Goal: Task Accomplishment & Management: Use online tool/utility

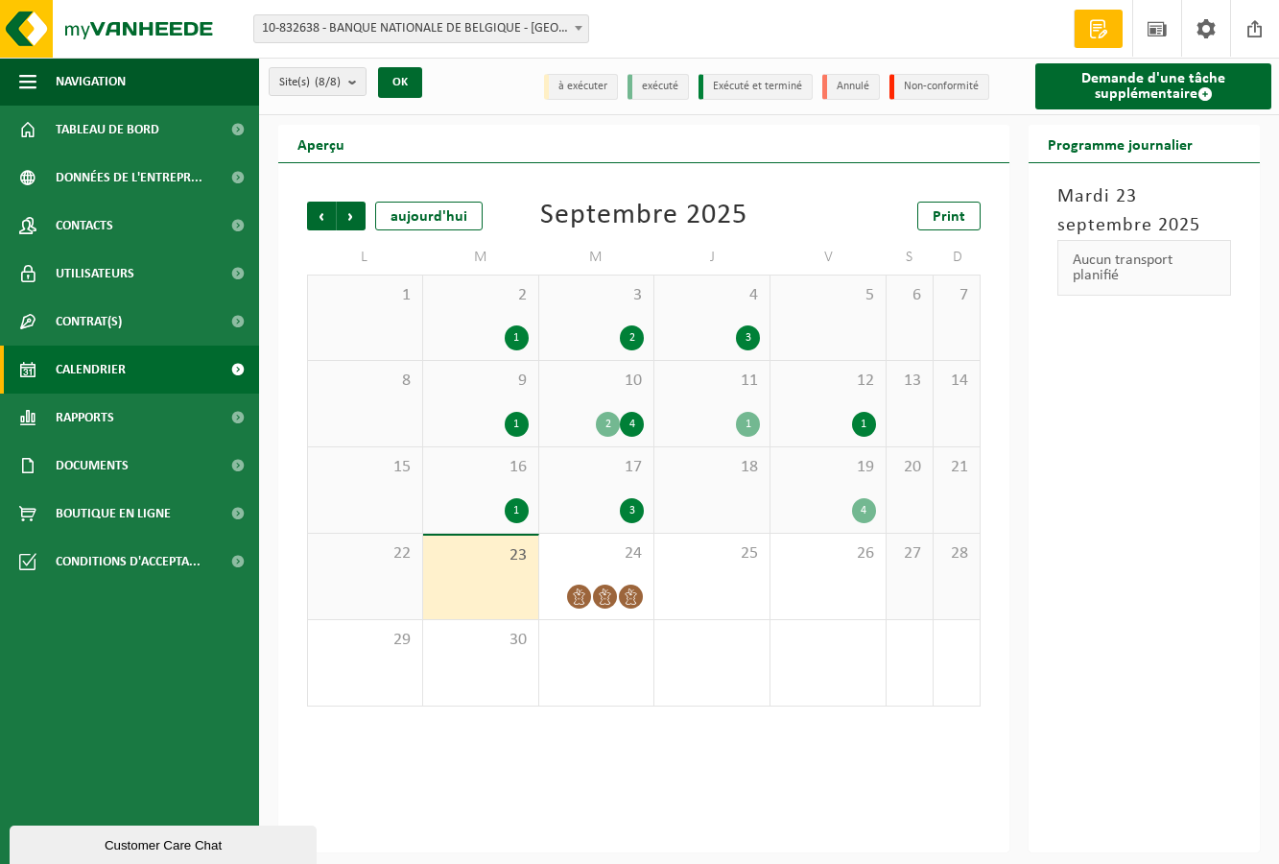
click at [477, 425] on div "1" at bounding box center [481, 424] width 96 height 25
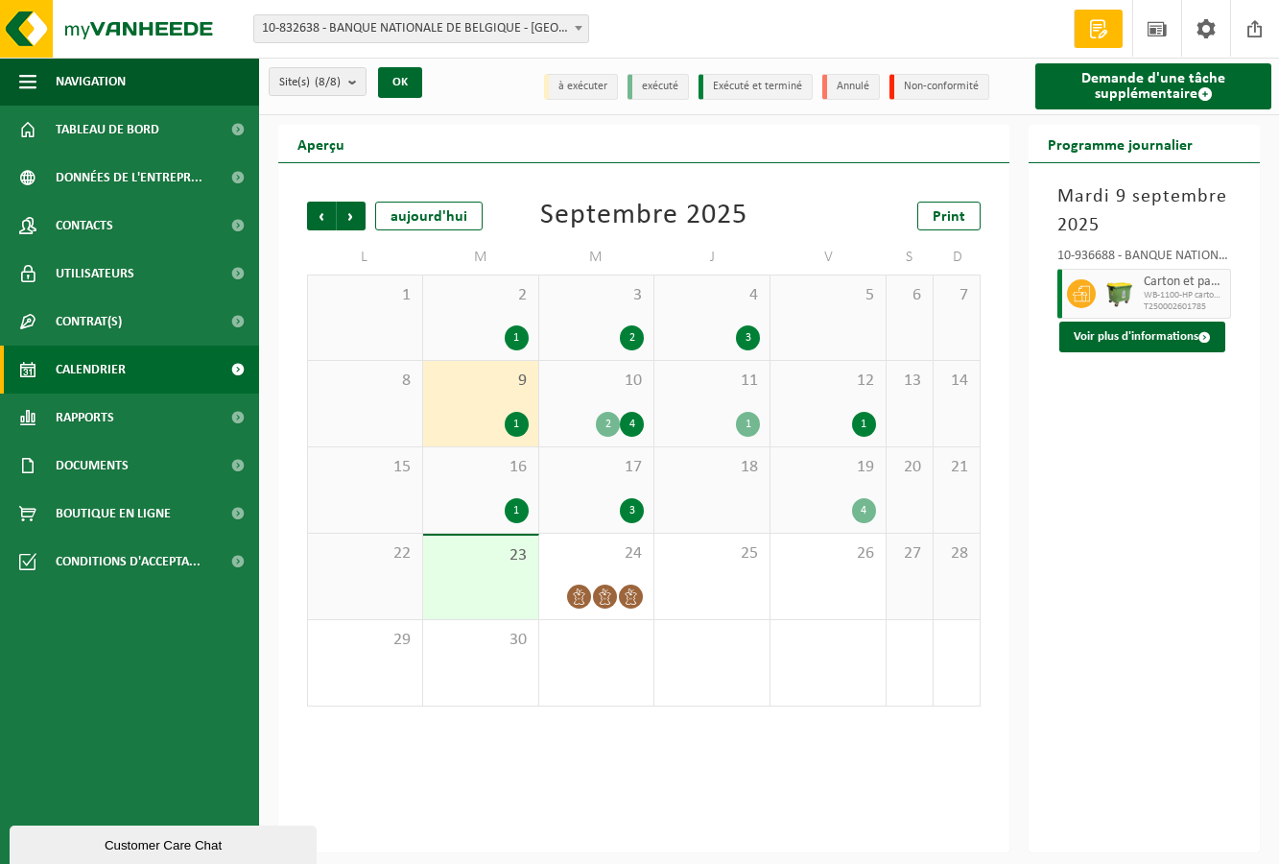
click at [504, 306] on span "2" at bounding box center [481, 295] width 96 height 21
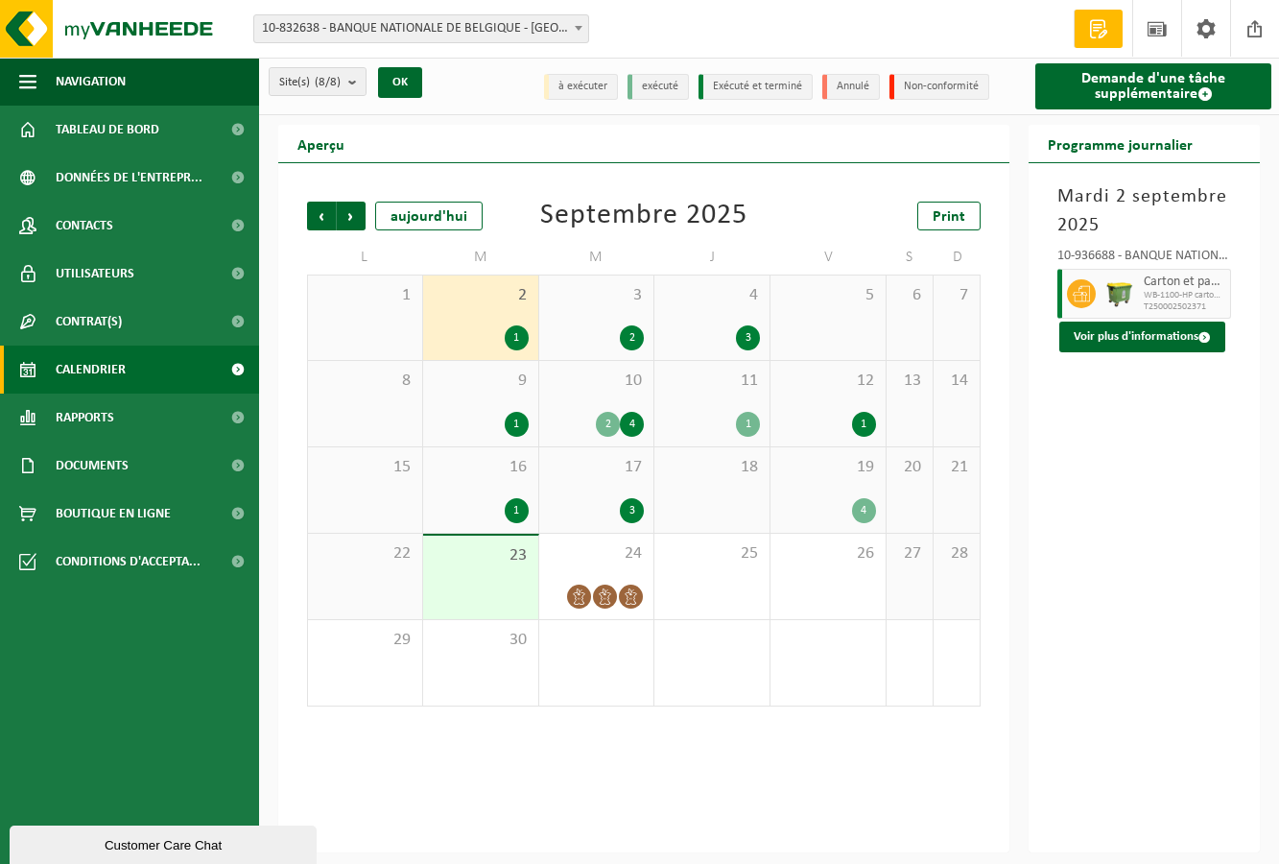
click at [709, 379] on span "11" at bounding box center [712, 380] width 96 height 21
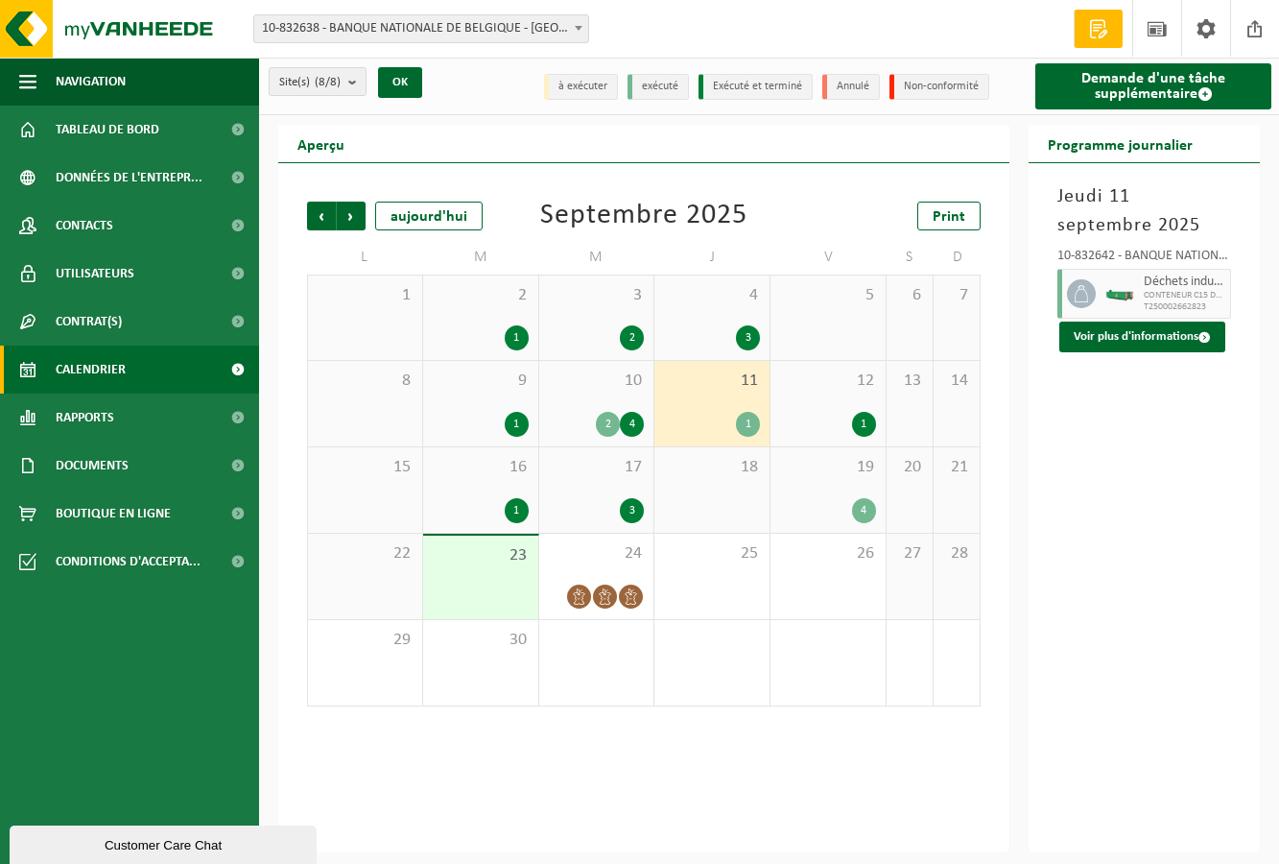
click at [617, 384] on span "10" at bounding box center [597, 380] width 96 height 21
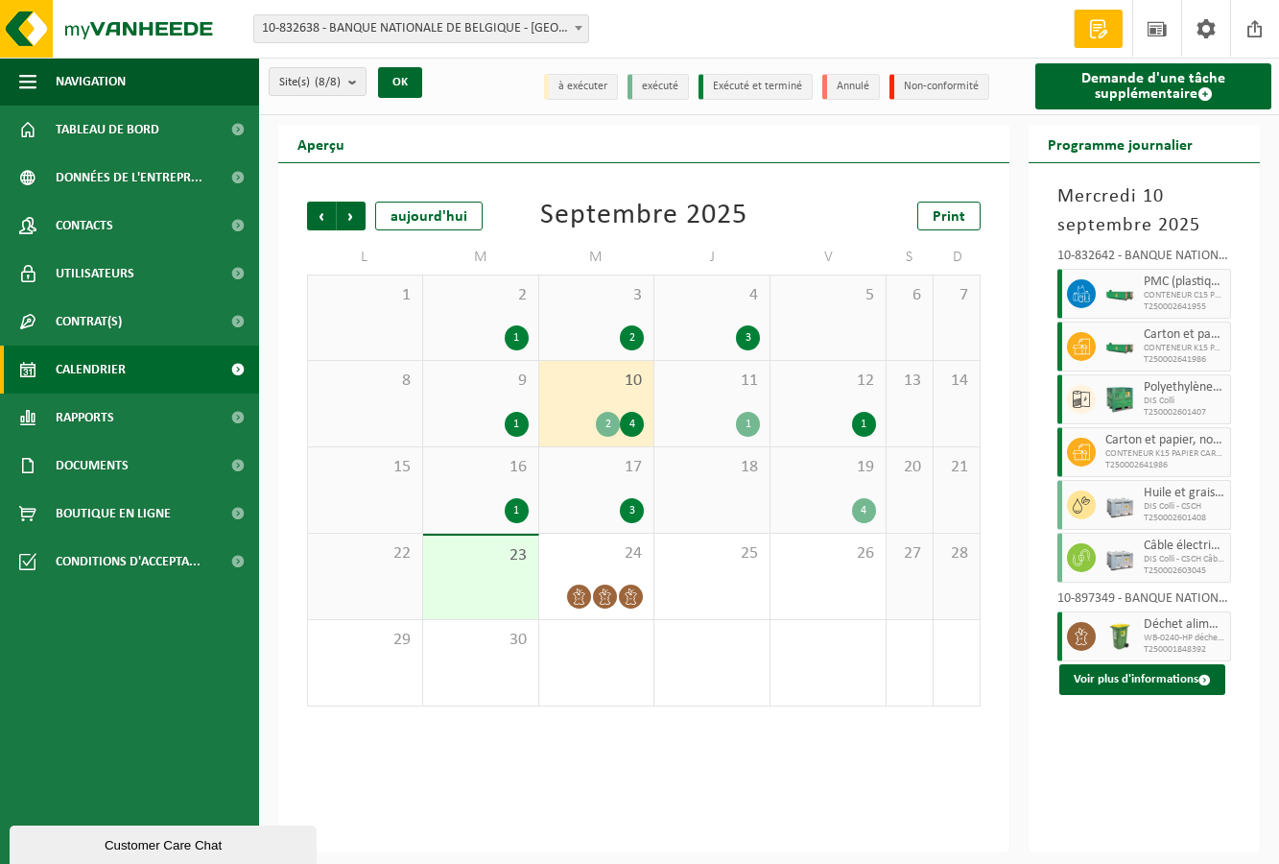
click at [1126, 445] on span "Carton et papier, non-conditionné (industriel)" at bounding box center [1165, 440] width 120 height 15
click at [1215, 675] on button "Voir plus d'informations" at bounding box center [1142, 679] width 166 height 31
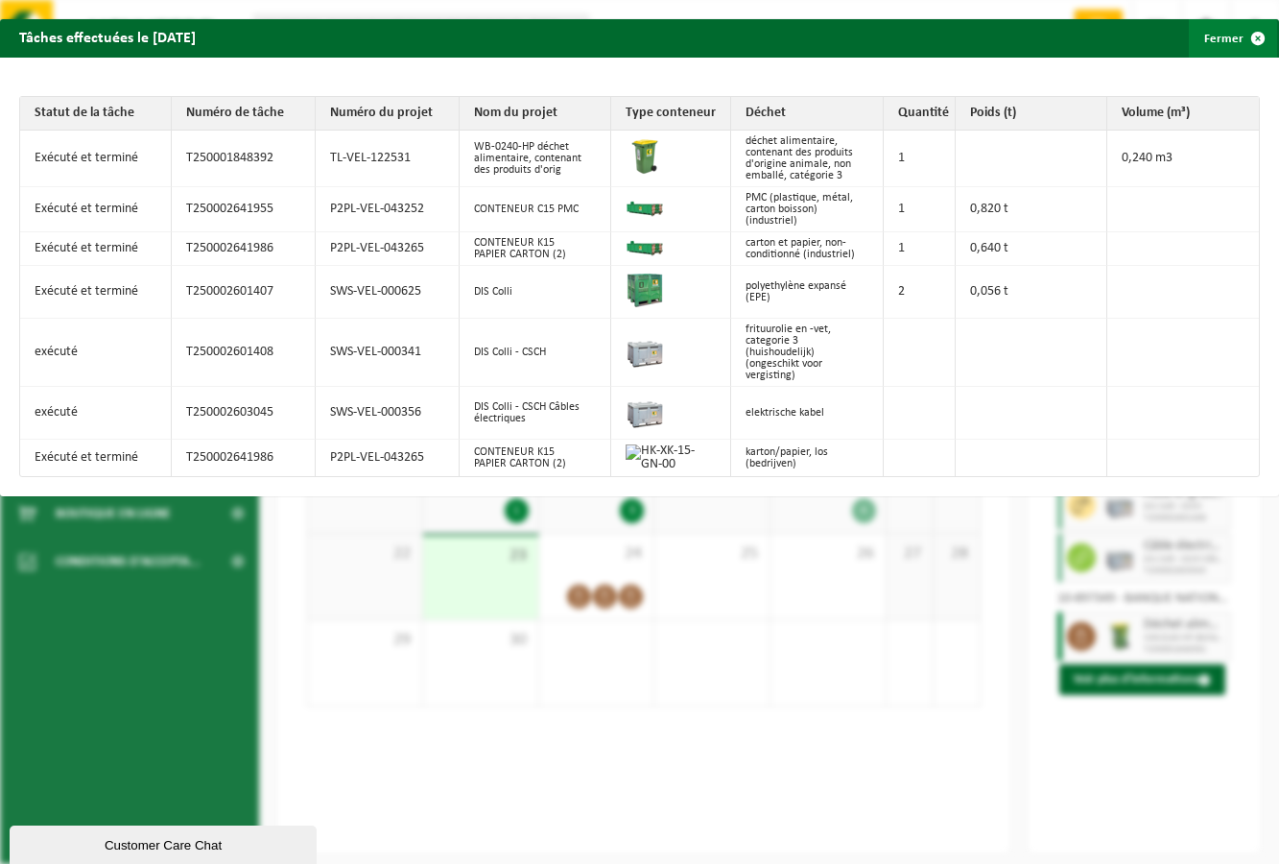
click at [1245, 35] on span "button" at bounding box center [1258, 38] width 38 height 38
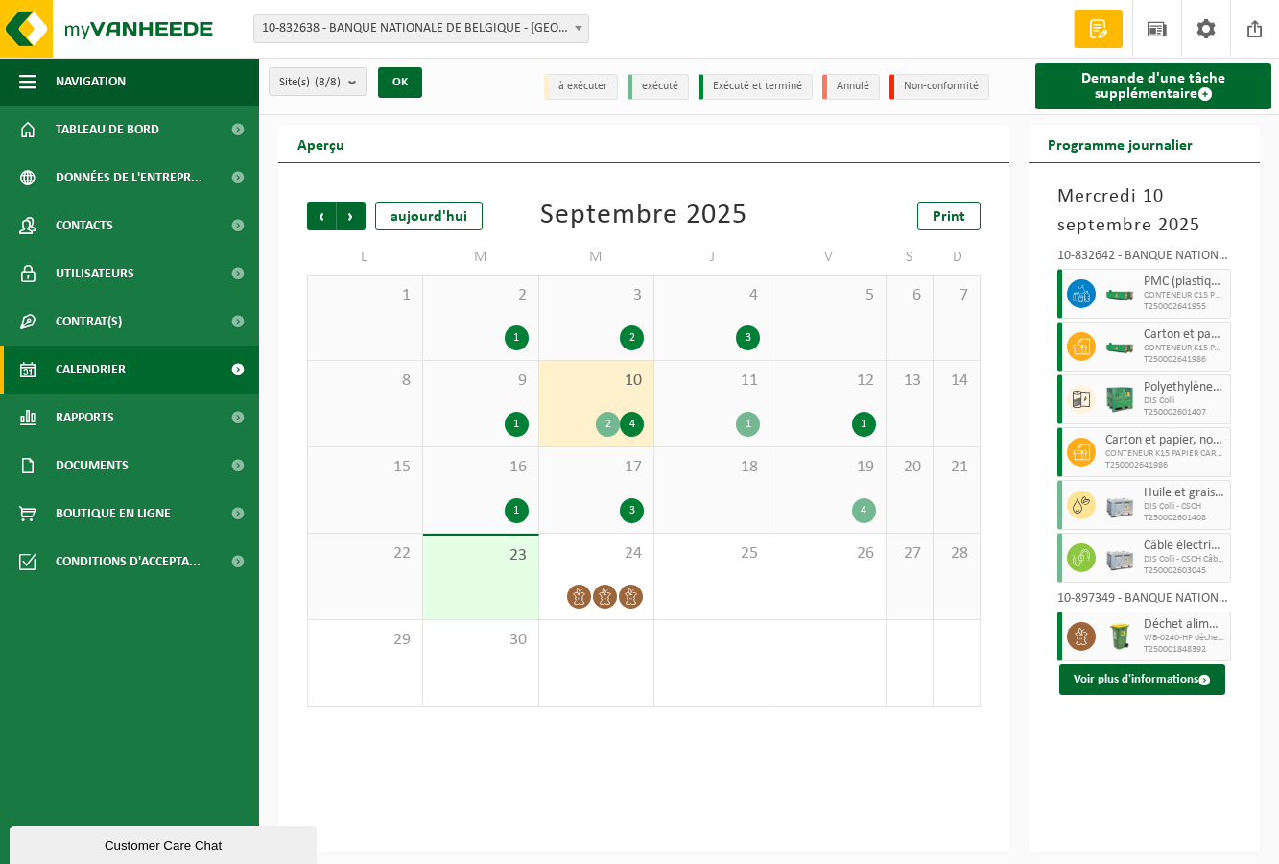
click at [1112, 438] on span "Carton et papier, non-conditionné (industriel)" at bounding box center [1165, 440] width 120 height 15
click at [1139, 451] on span "CONTENEUR K15 PAPIER CARTON (2)" at bounding box center [1165, 454] width 120 height 12
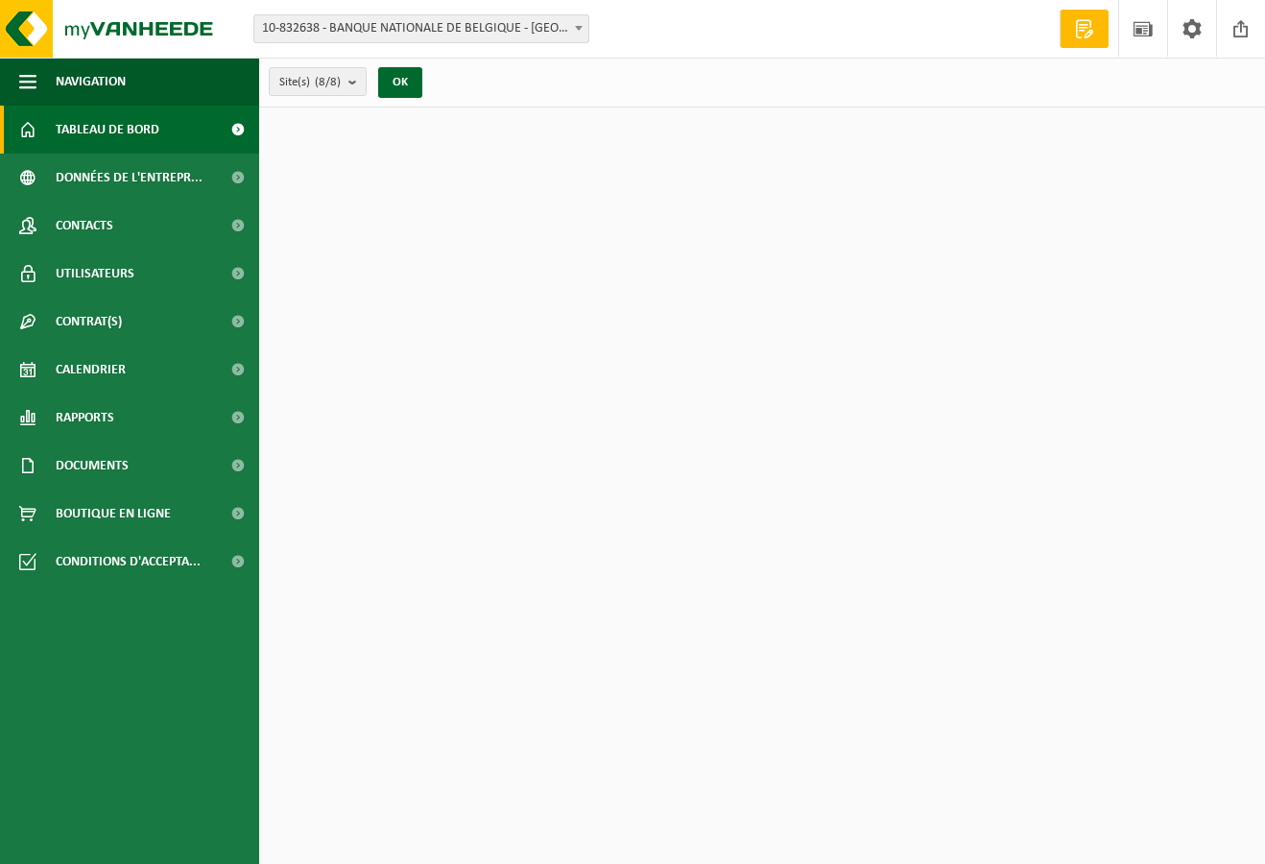
click at [94, 360] on span "Calendrier" at bounding box center [91, 369] width 70 height 48
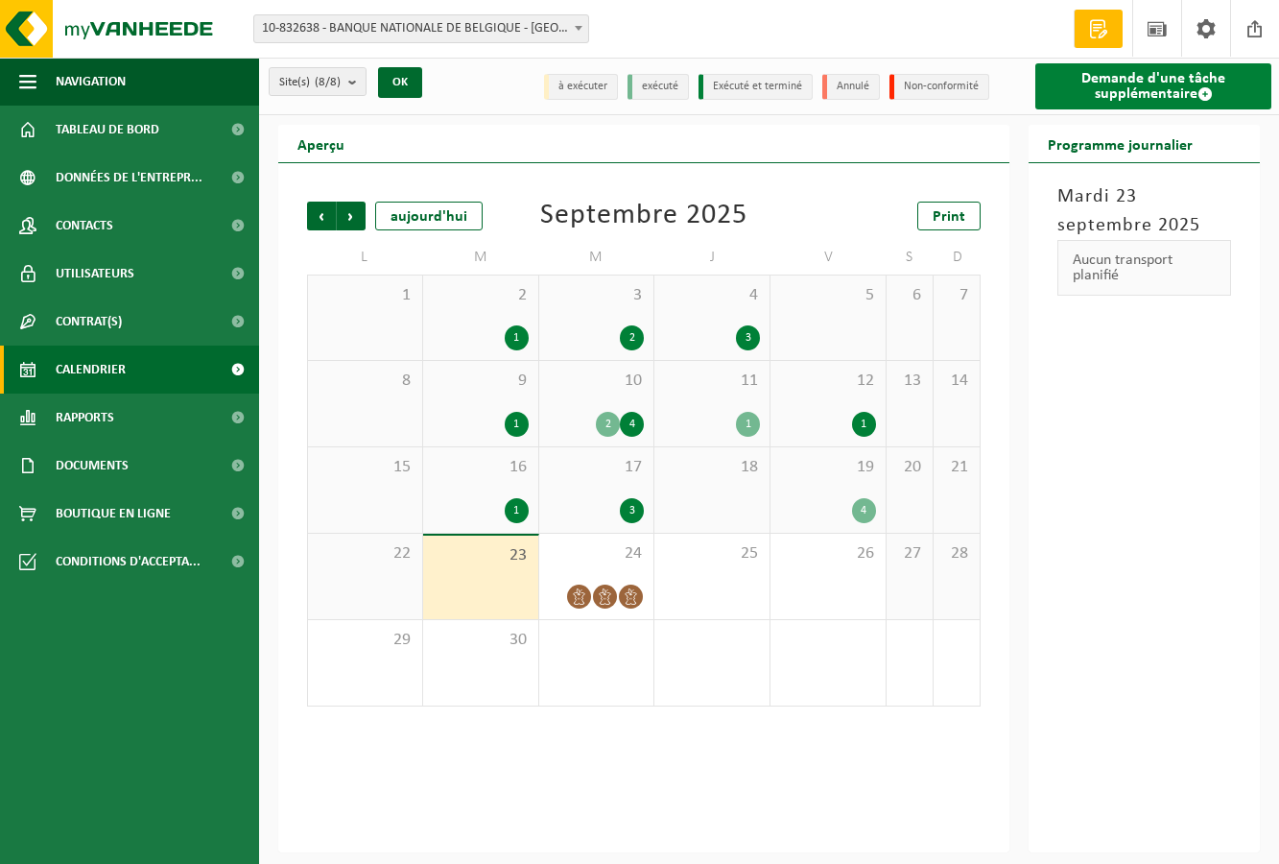
click at [1208, 88] on span at bounding box center [1204, 93] width 15 height 15
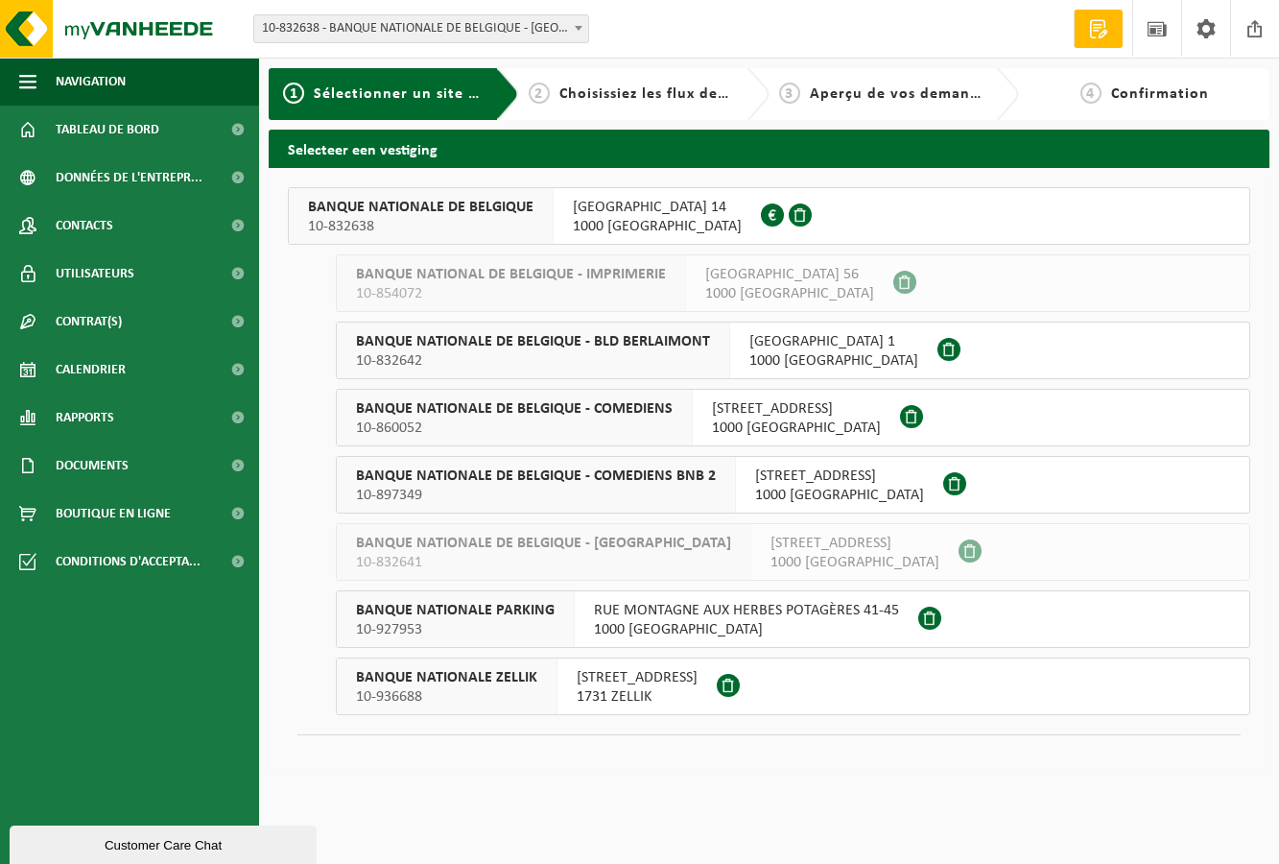
click at [635, 340] on span "BANQUE NATIONALE DE BELGIQUE - BLD BERLAIMONT" at bounding box center [533, 341] width 354 height 19
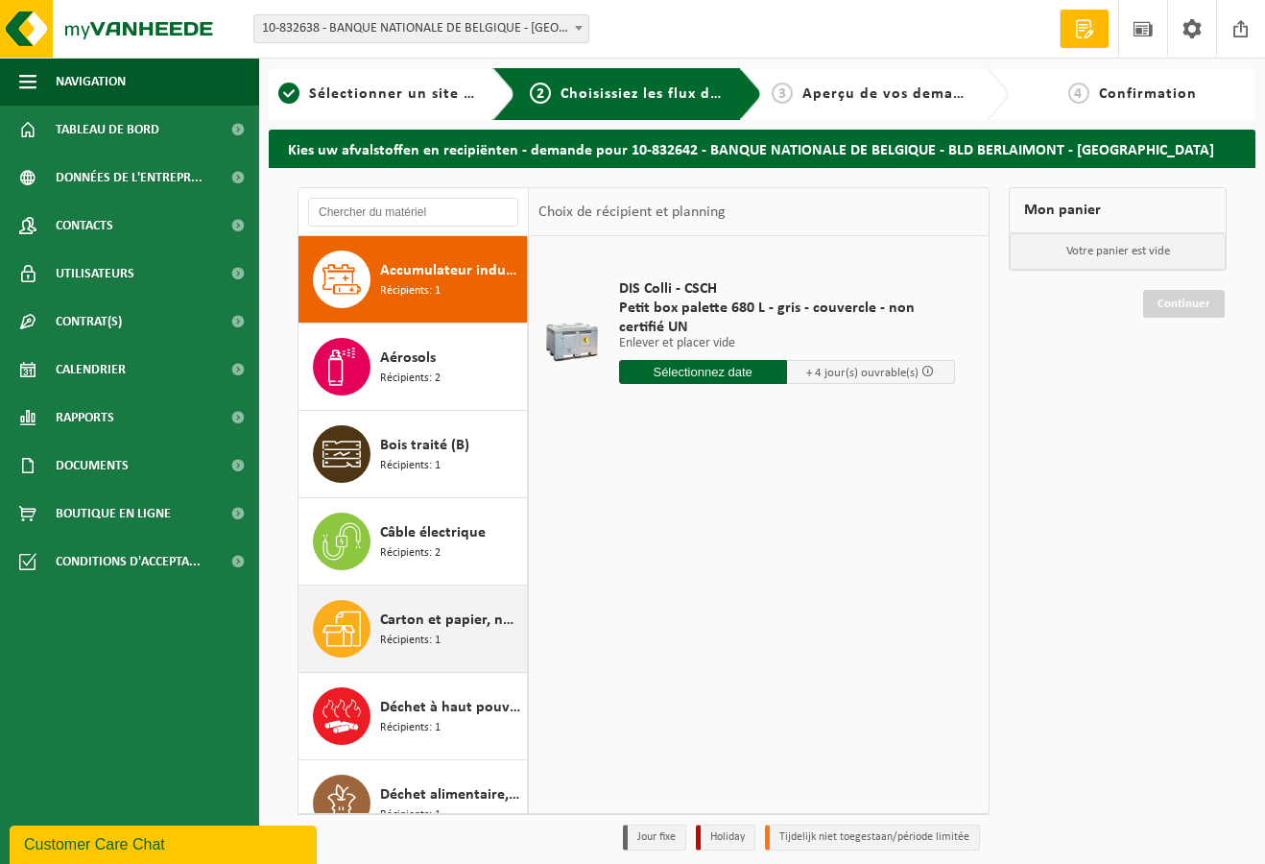
scroll to position [864, 0]
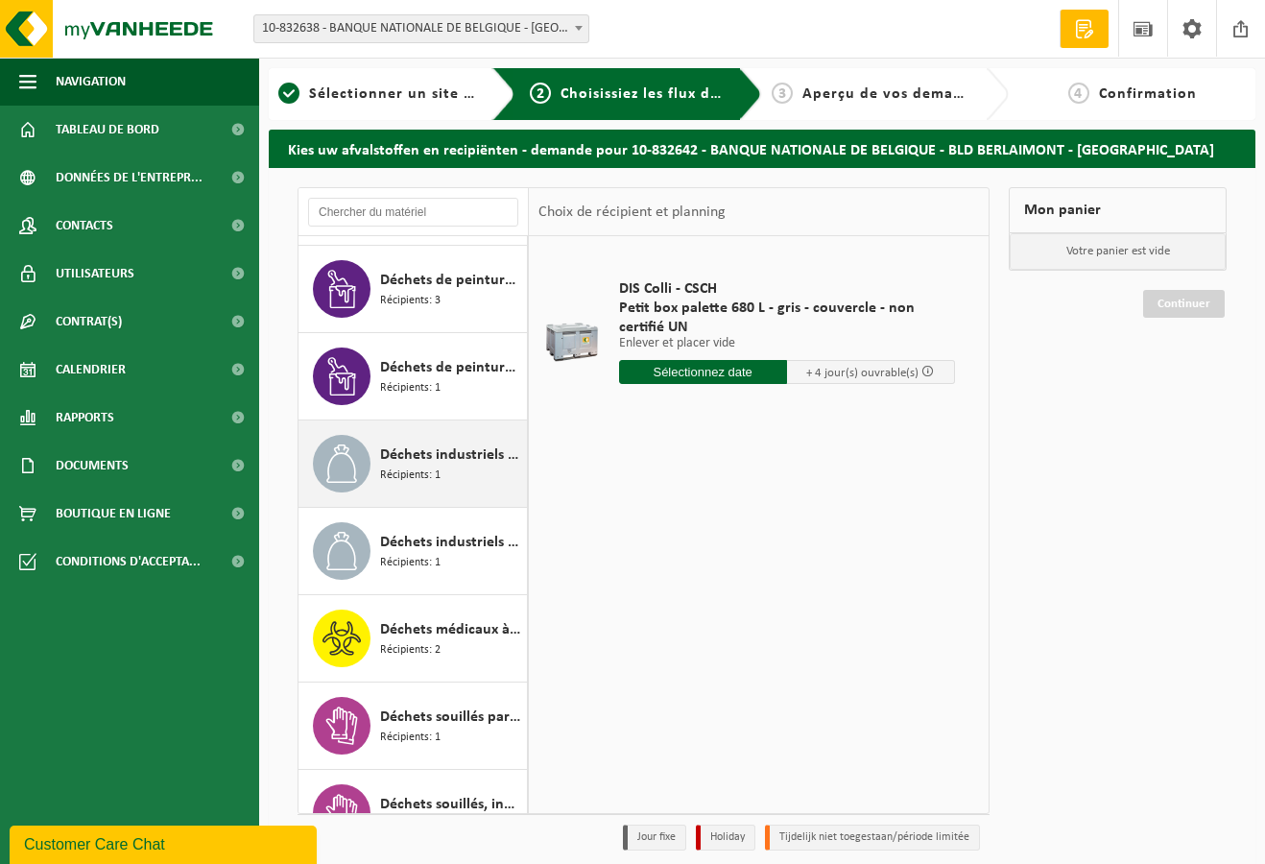
click at [430, 473] on span "Récipients: 1" at bounding box center [410, 475] width 60 height 18
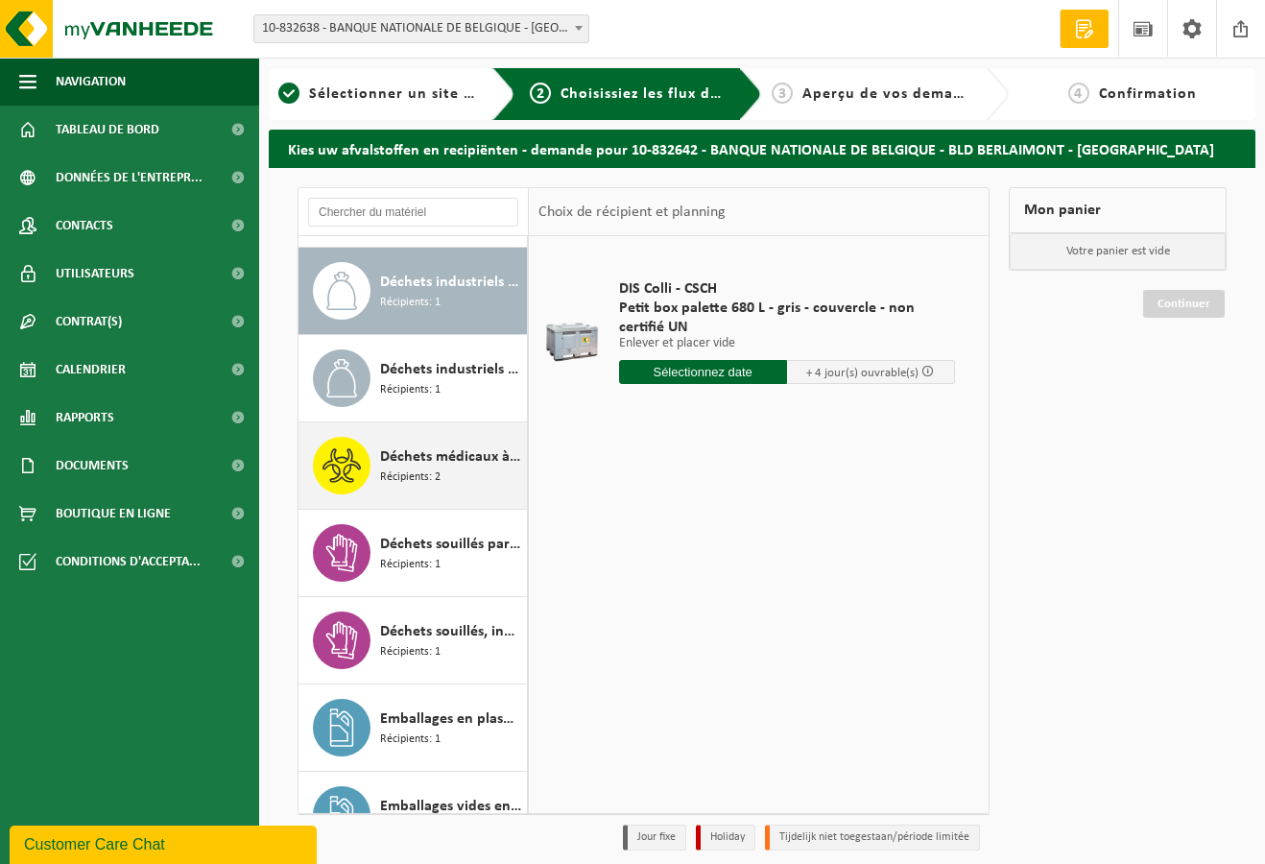
scroll to position [1048, 0]
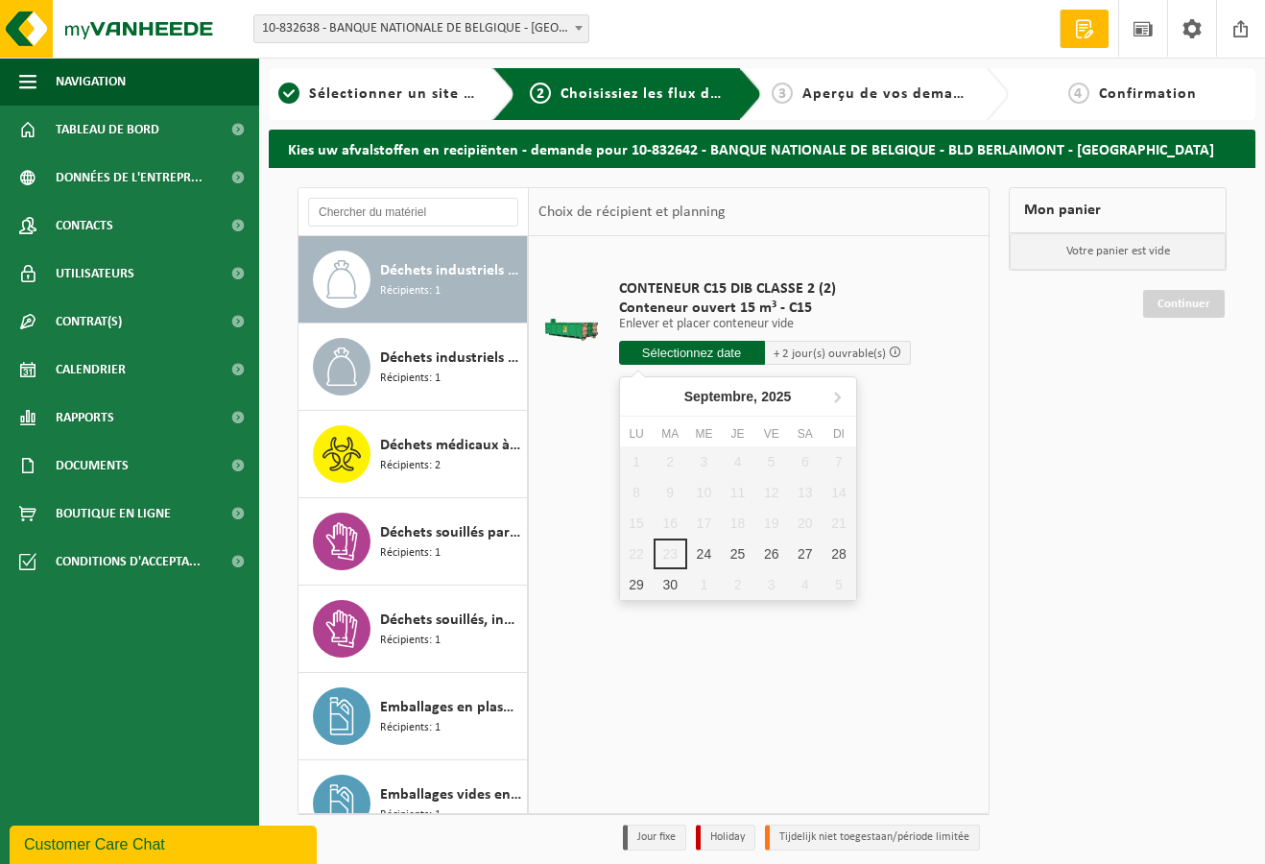
click at [699, 360] on input "text" at bounding box center [692, 353] width 146 height 24
click at [770, 556] on div "26" at bounding box center [771, 553] width 34 height 31
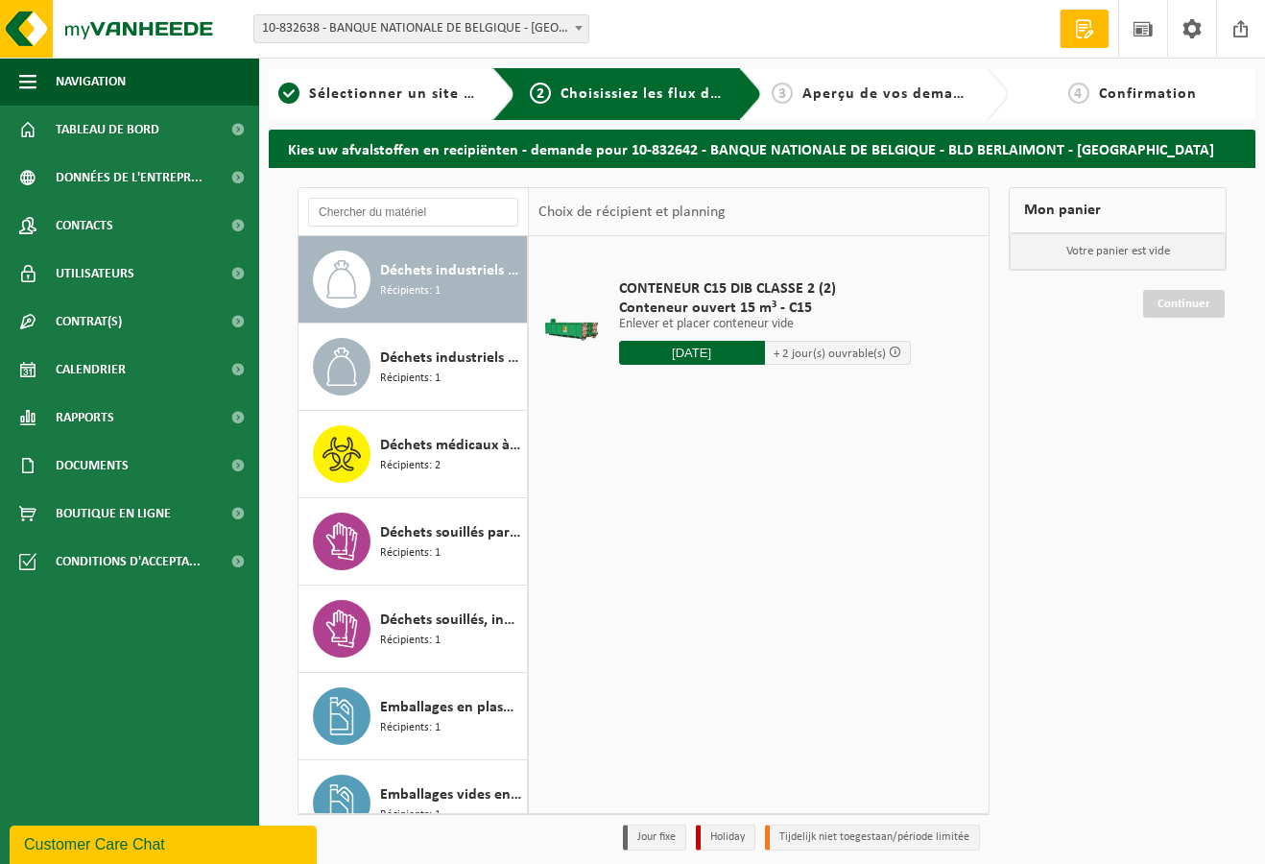
type input "à partir de 2025-09-26"
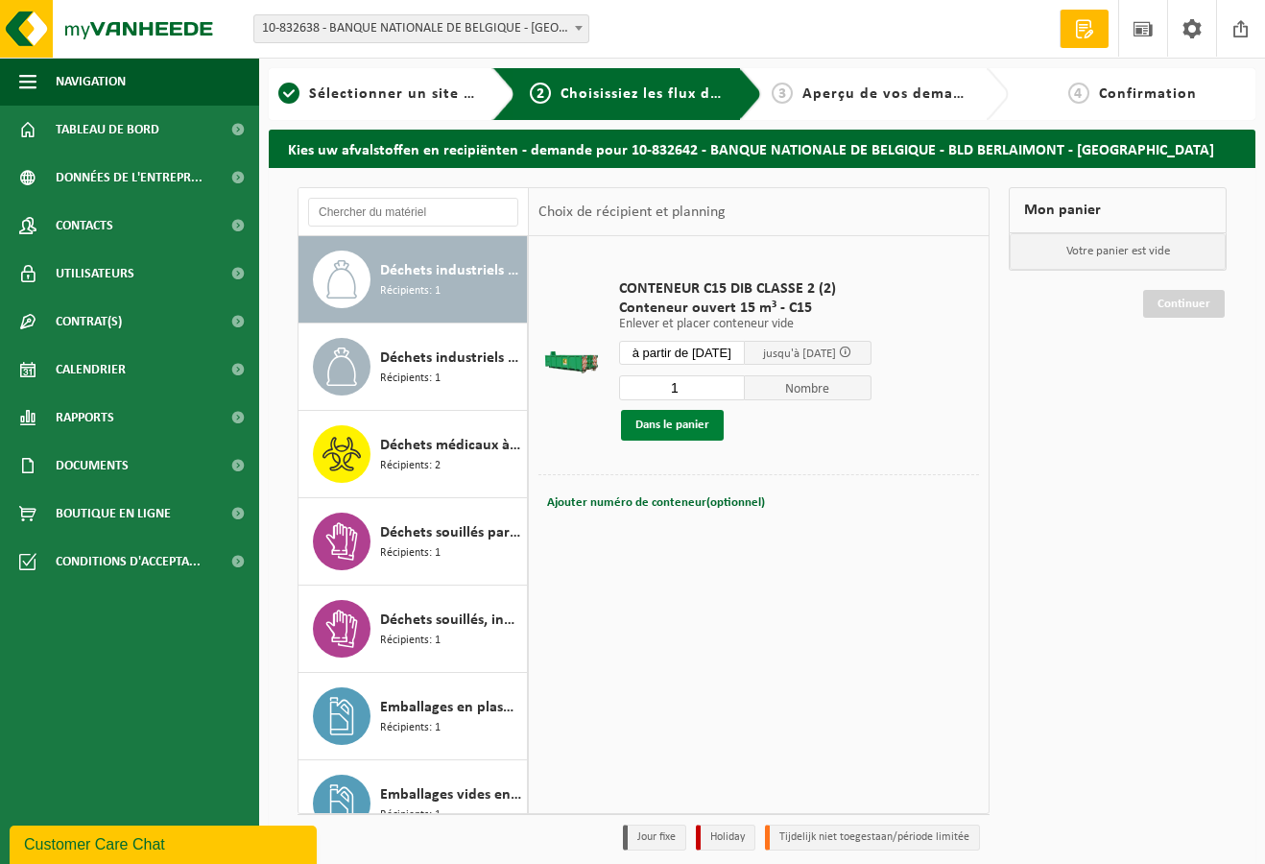
click at [687, 426] on button "Dans le panier" at bounding box center [672, 425] width 103 height 31
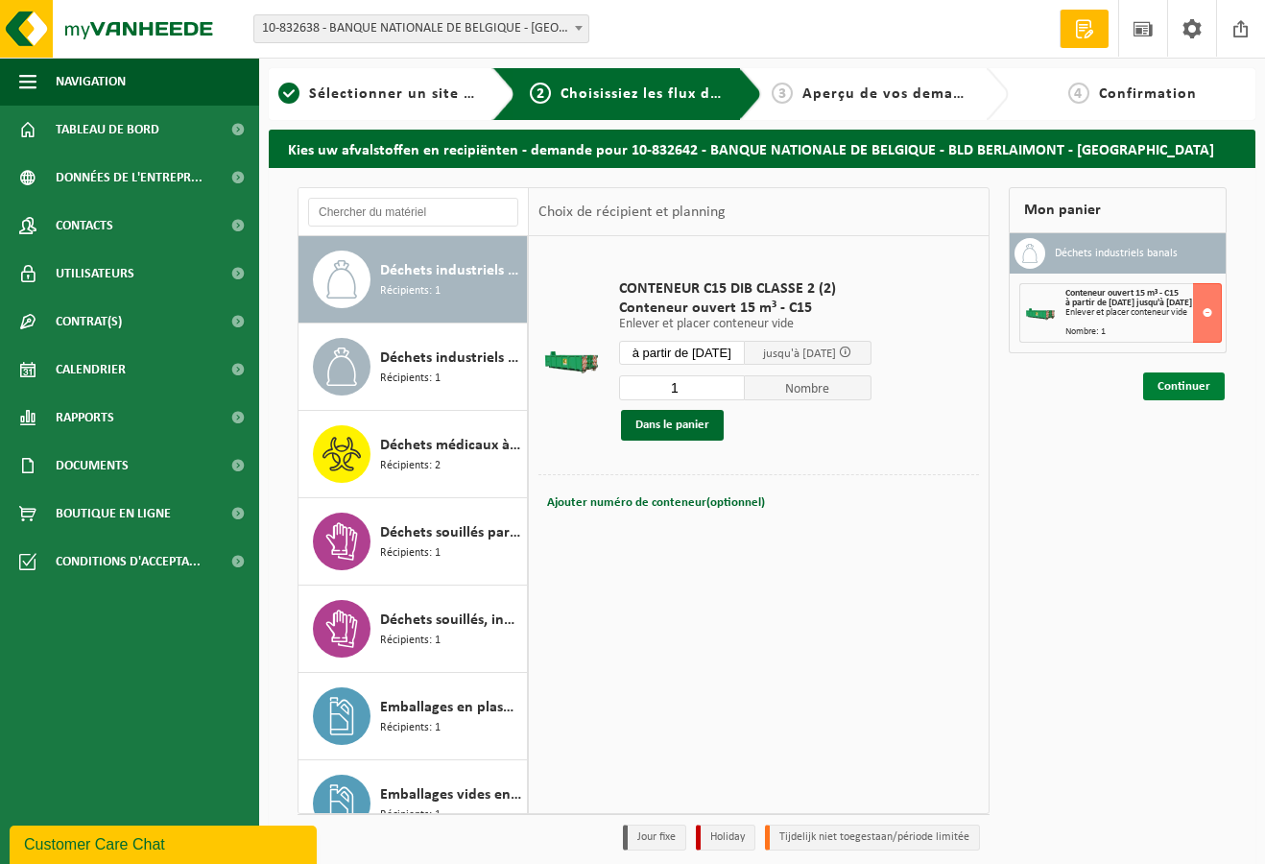
click at [1199, 392] on link "Continuer" at bounding box center [1184, 386] width 82 height 28
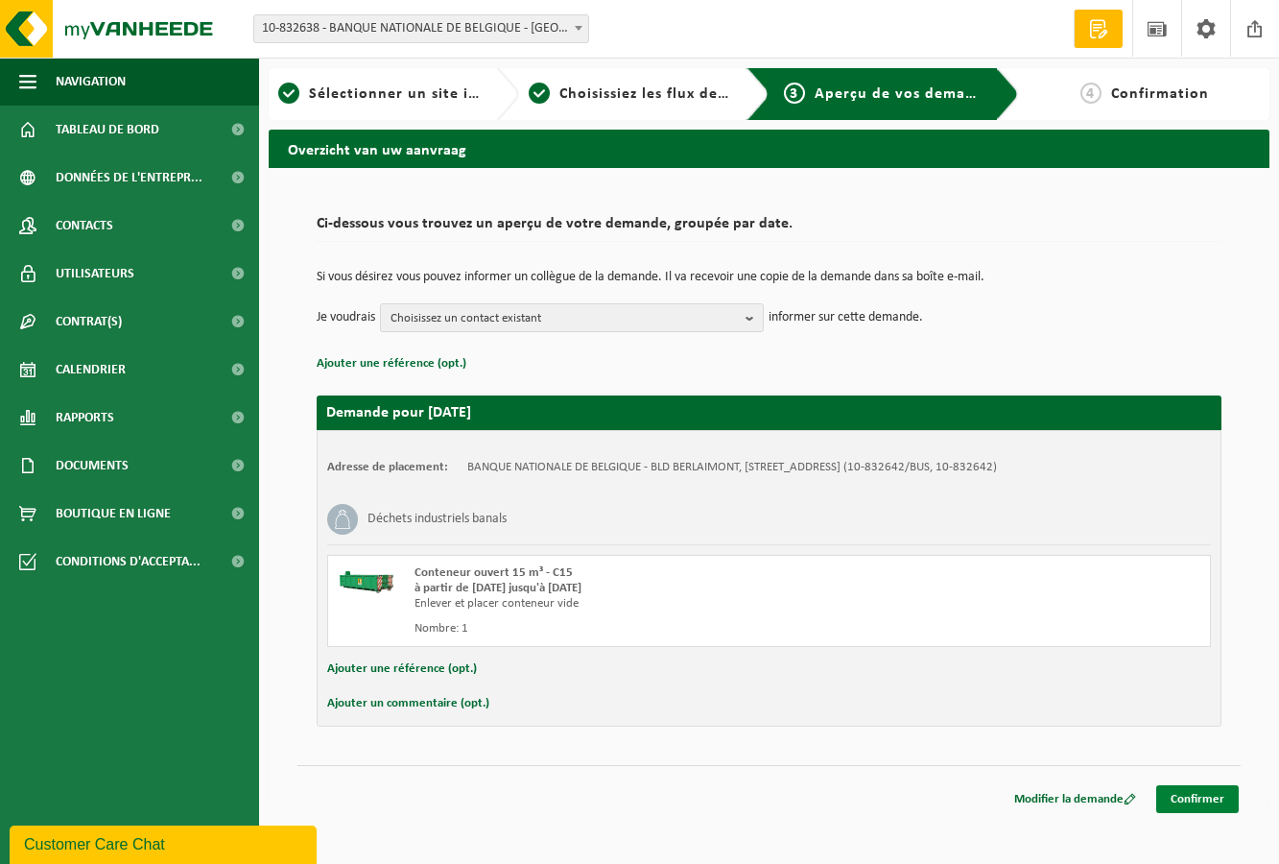
click at [1231, 790] on link "Confirmer" at bounding box center [1197, 799] width 83 height 28
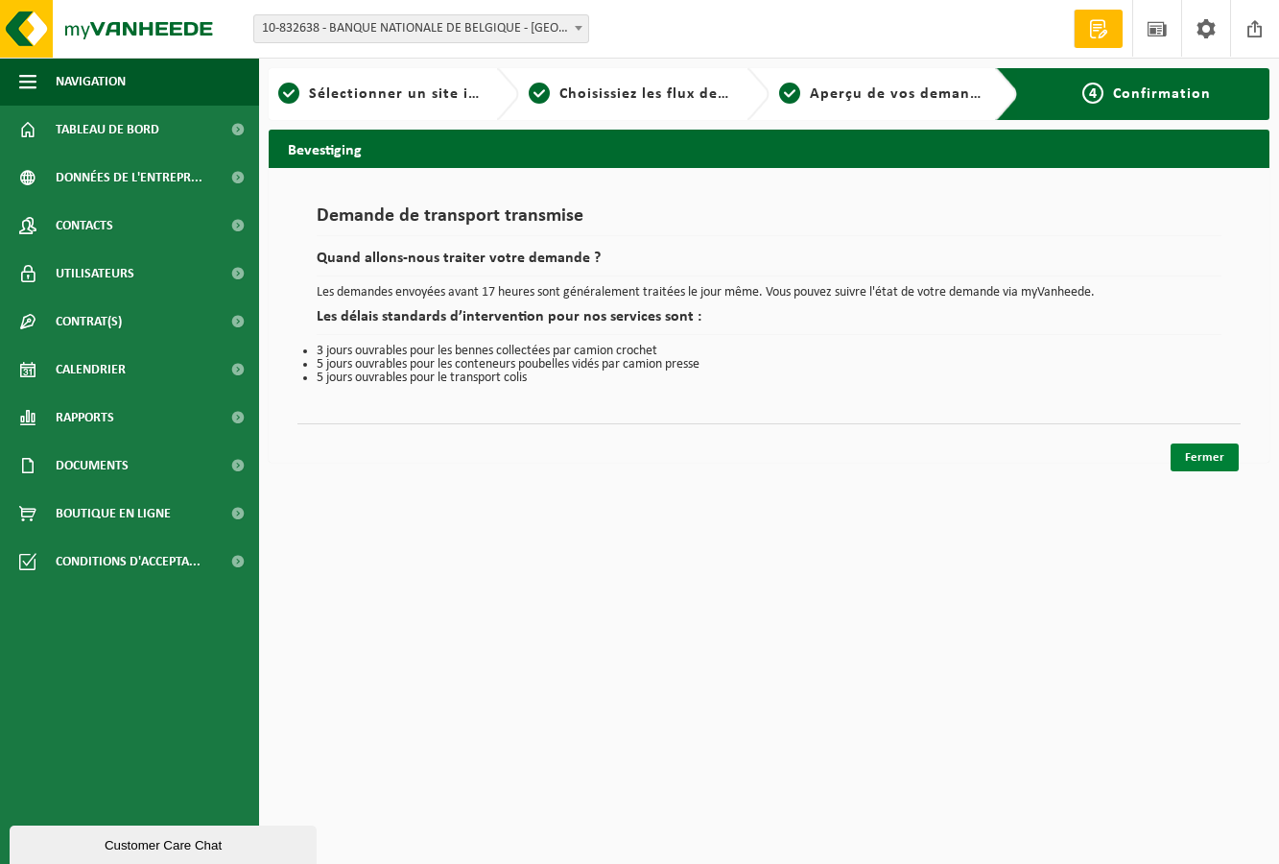
click at [1202, 461] on link "Fermer" at bounding box center [1205, 457] width 68 height 28
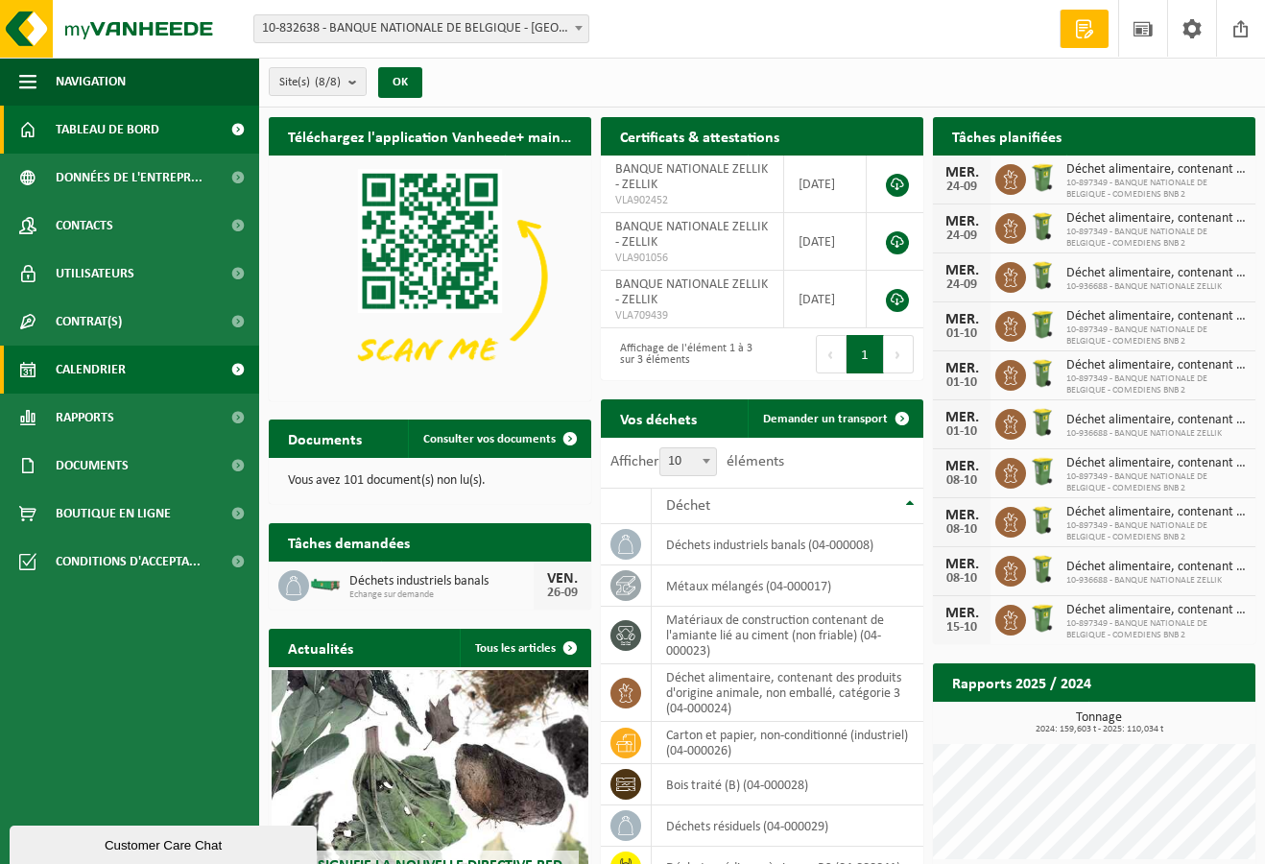
click at [93, 359] on span "Calendrier" at bounding box center [91, 369] width 70 height 48
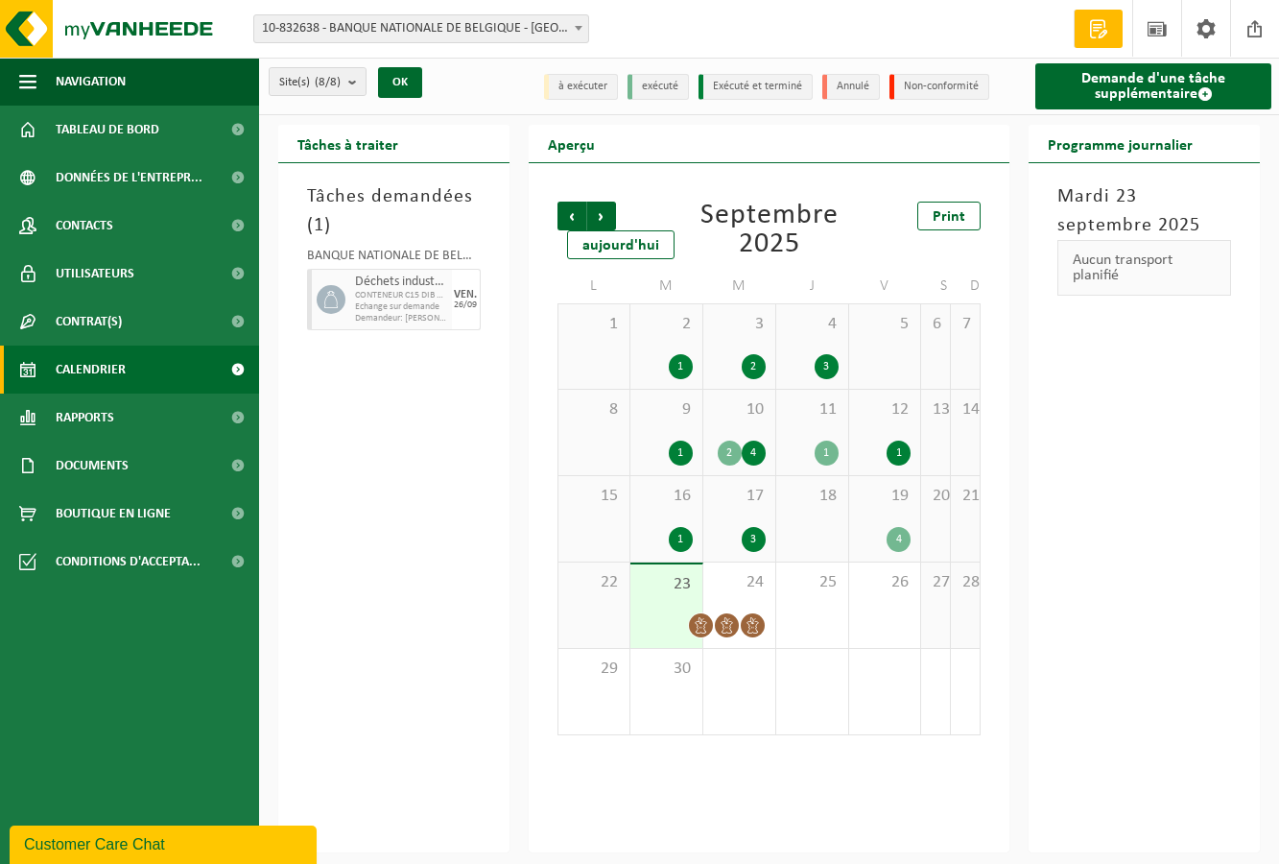
click at [892, 518] on div "19 4" at bounding box center [885, 518] width 72 height 85
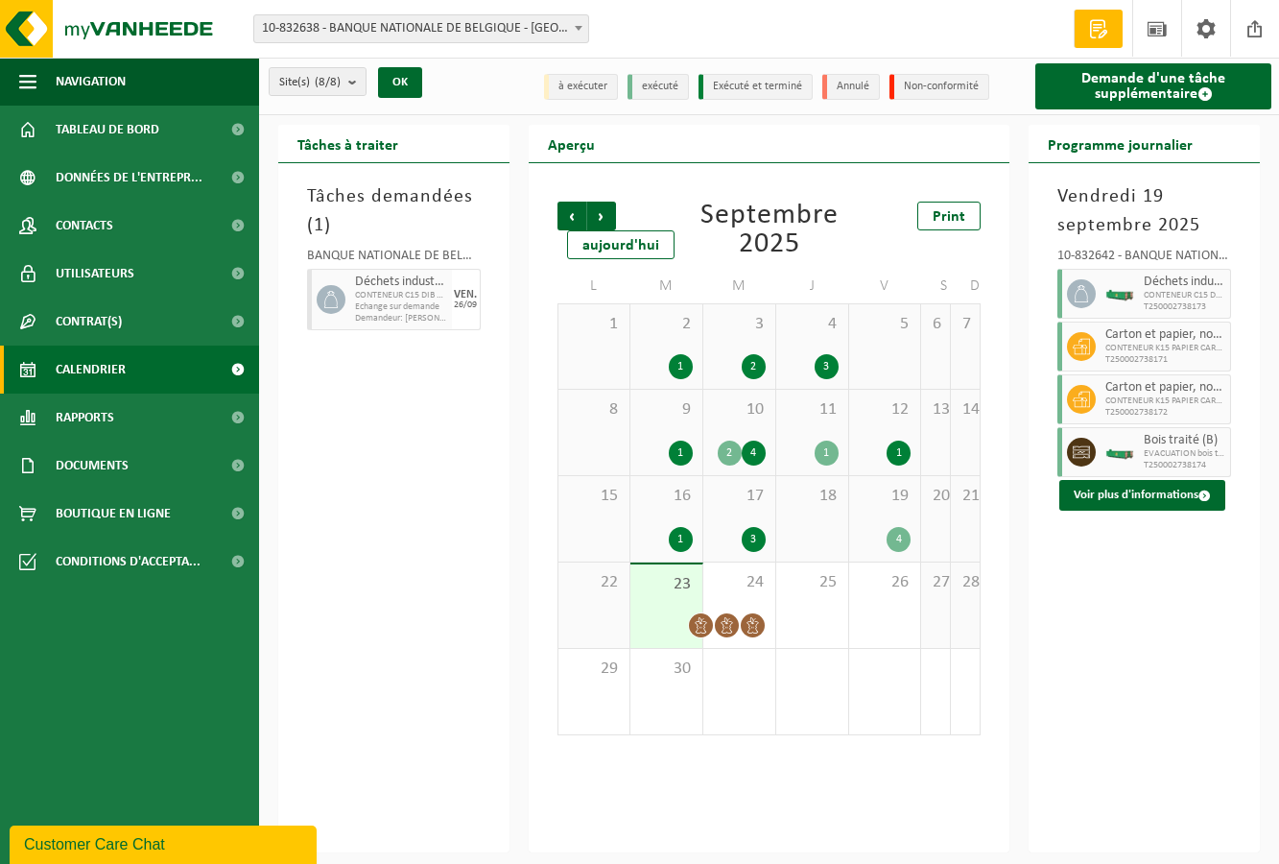
click at [767, 505] on div "17 3" at bounding box center [739, 518] width 72 height 85
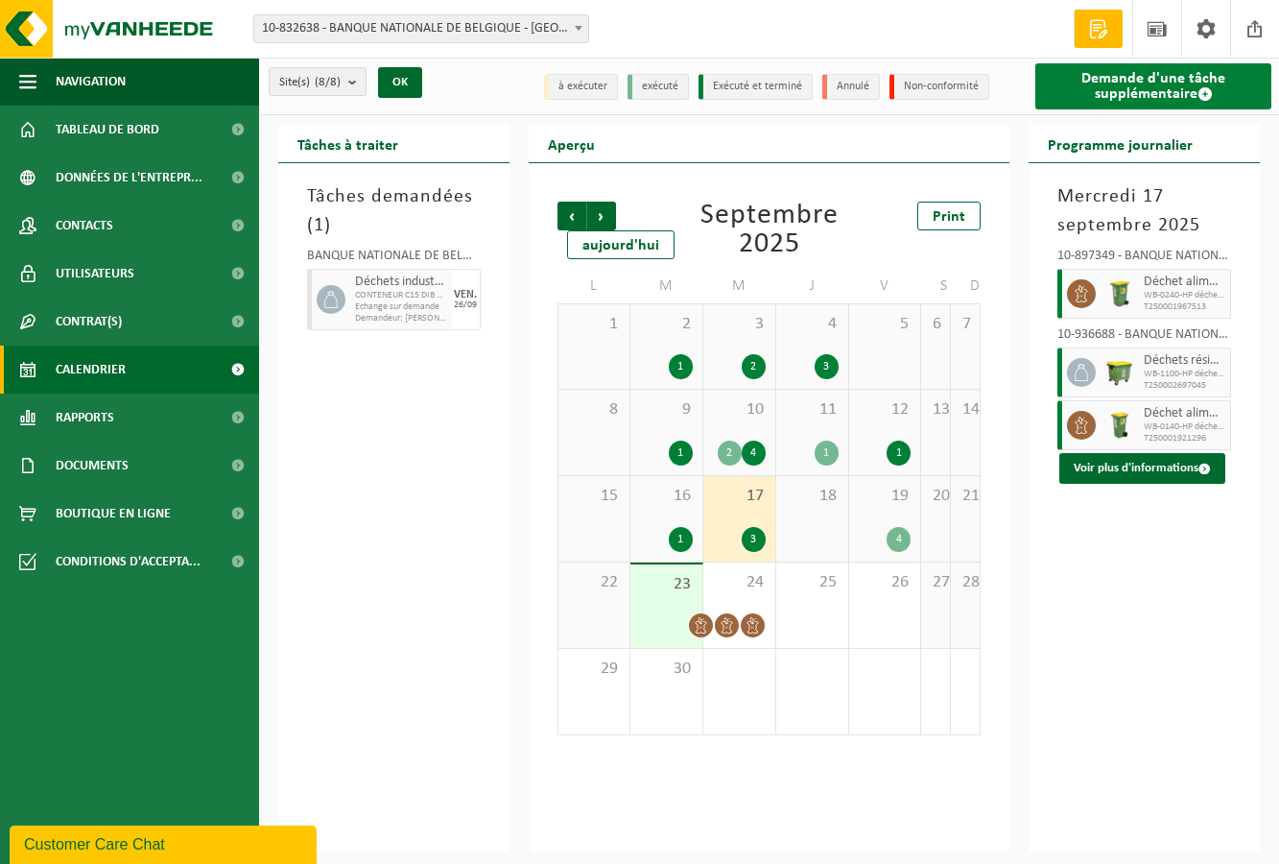
click at [1184, 97] on link "Demande d'une tâche supplémentaire" at bounding box center [1153, 86] width 236 height 46
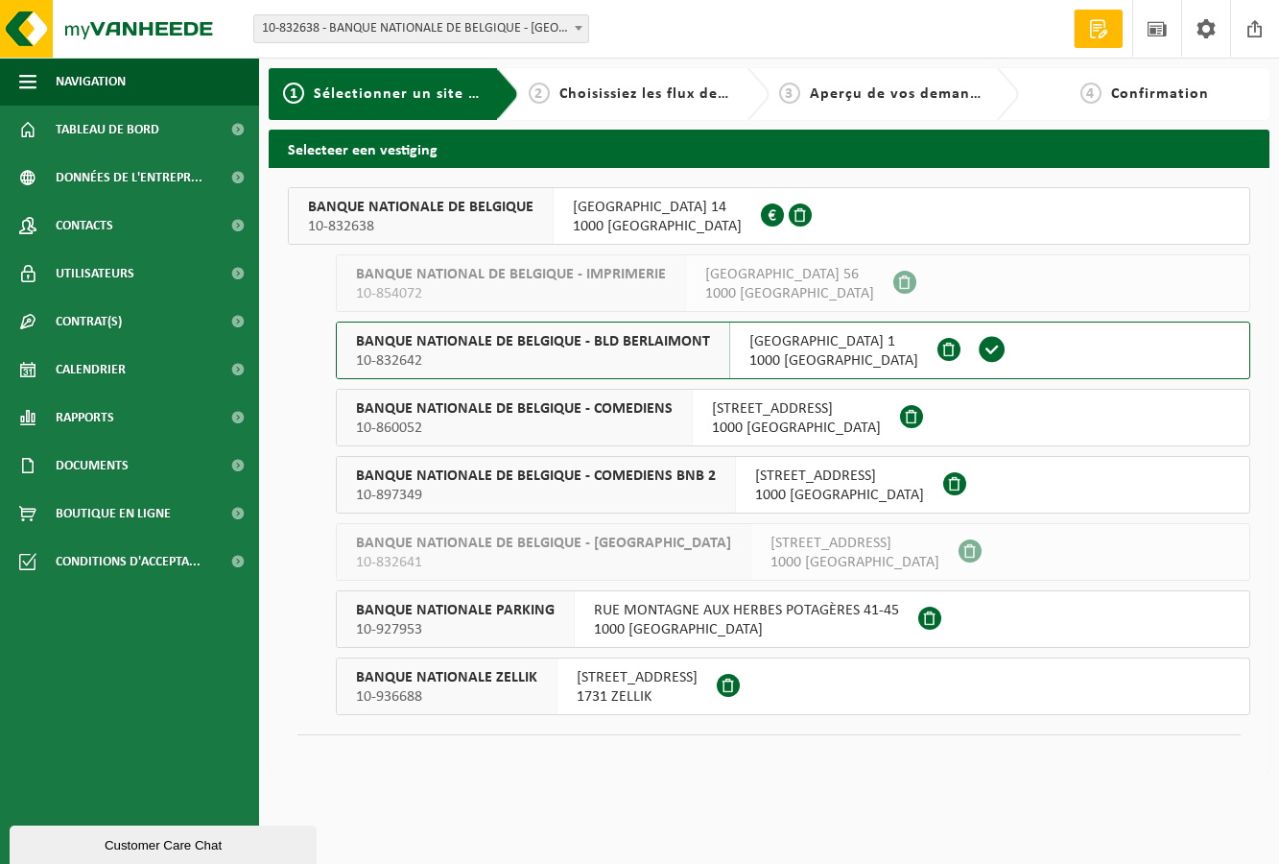
click at [480, 678] on span "BANQUE NATIONALE ZELLIK" at bounding box center [446, 677] width 181 height 19
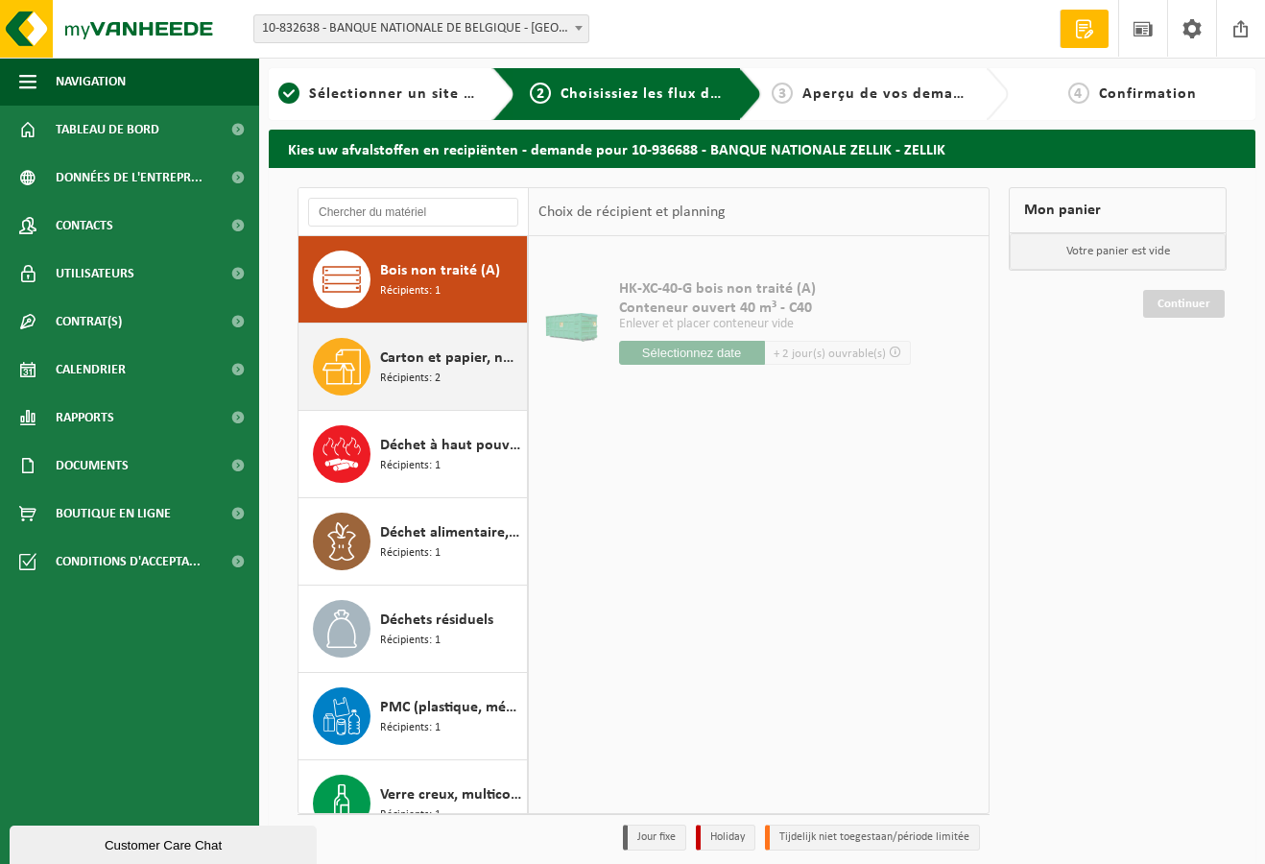
click at [399, 372] on span "Récipients: 2" at bounding box center [410, 378] width 60 height 18
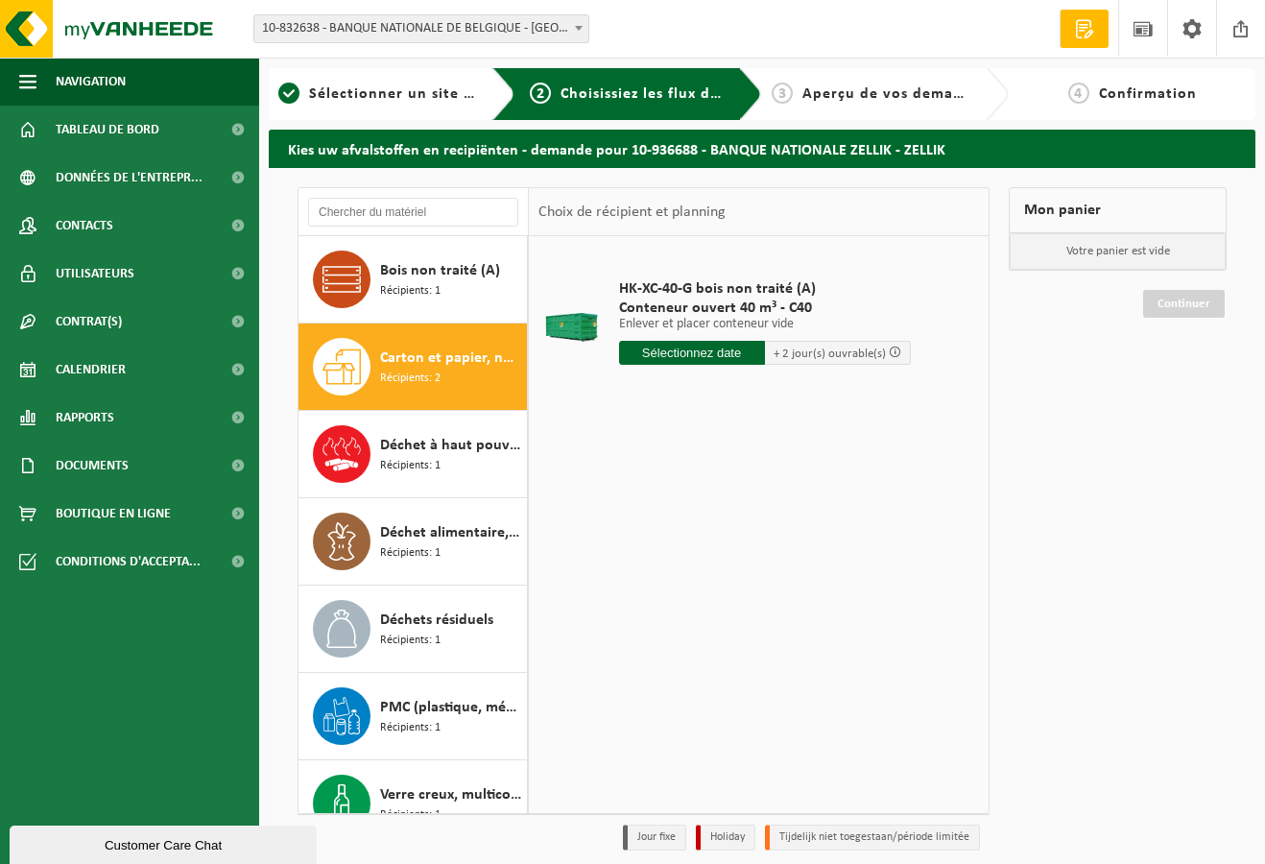
scroll to position [34, 0]
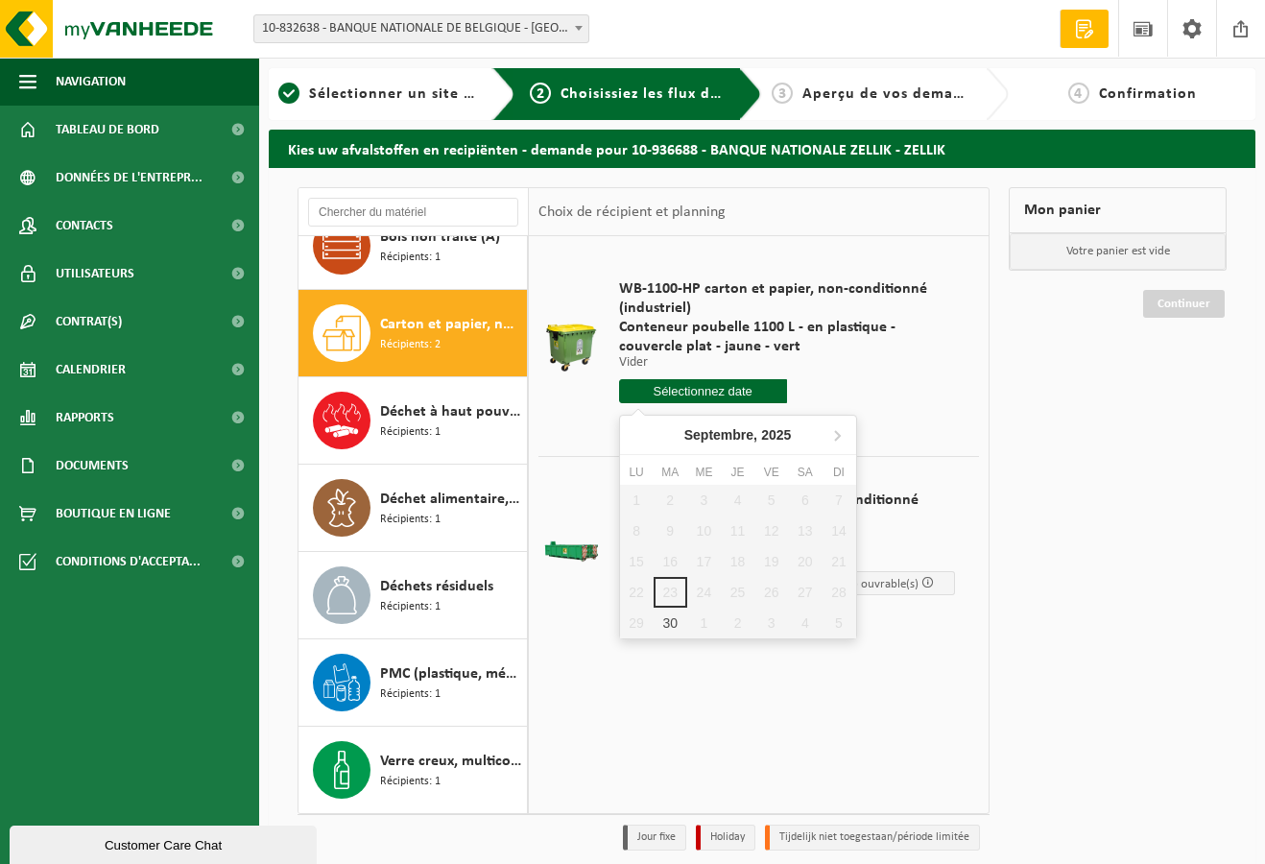
click at [698, 393] on input "text" at bounding box center [703, 391] width 168 height 24
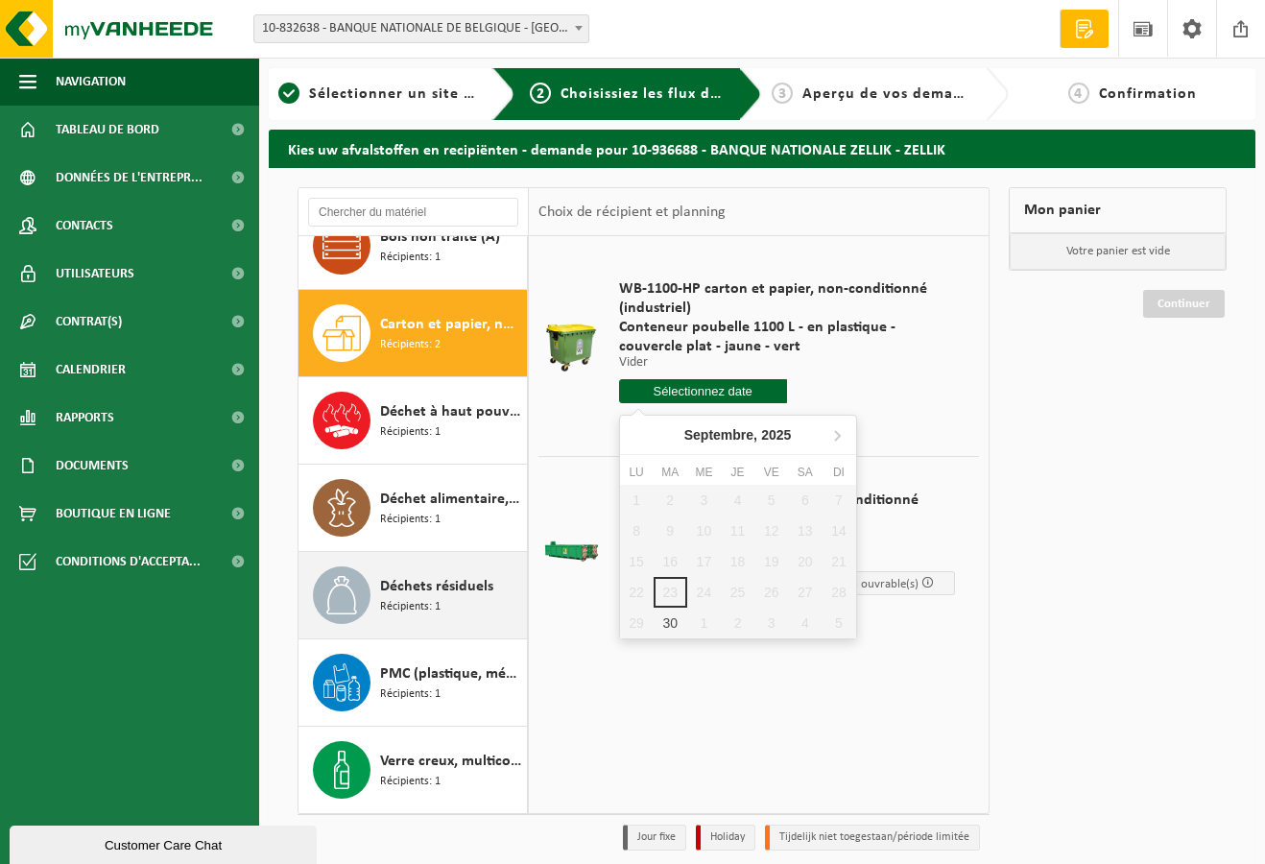
click at [405, 577] on span "Déchets résiduels" at bounding box center [436, 586] width 113 height 23
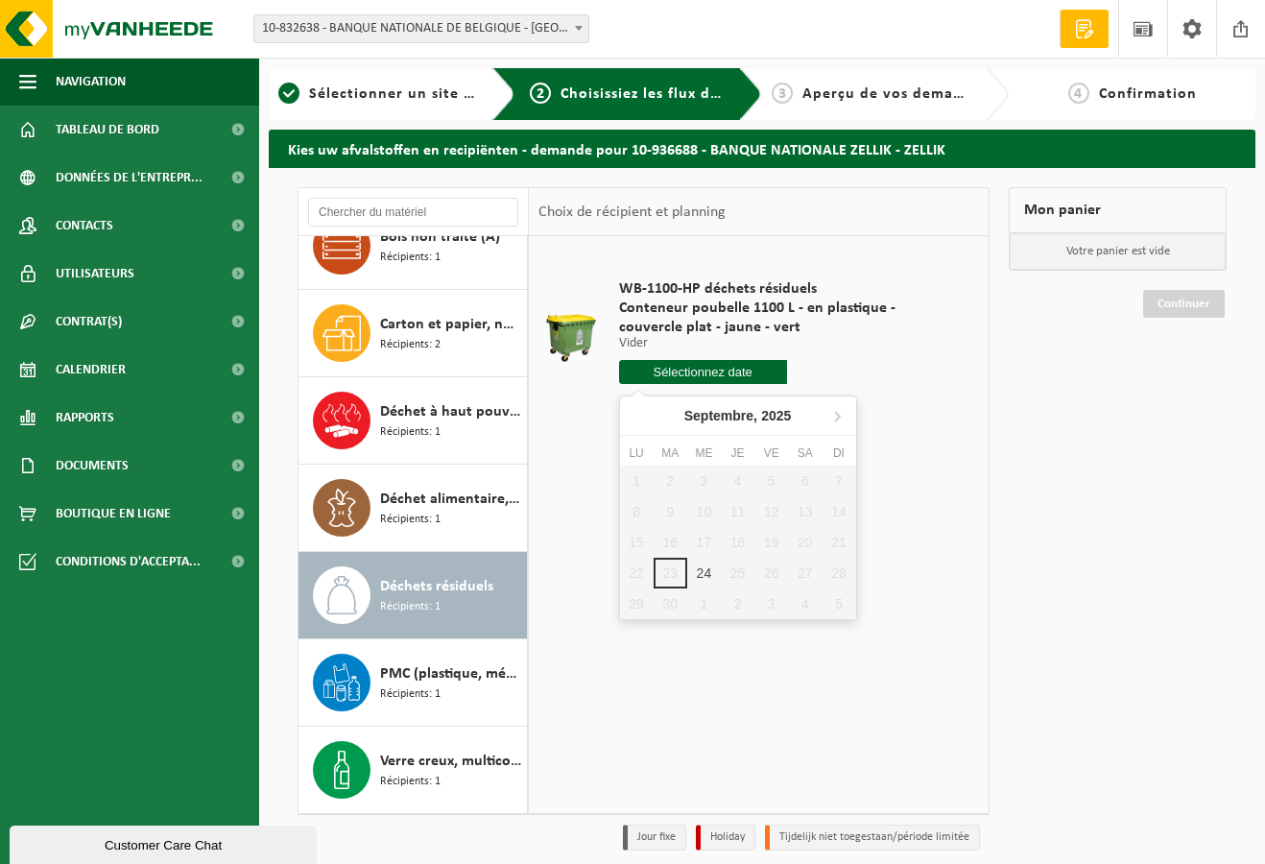
click at [755, 366] on input "text" at bounding box center [703, 372] width 168 height 24
click at [1055, 487] on div "Mon panier Votre panier est vide Continuer" at bounding box center [1117, 523] width 237 height 673
drag, startPoint x: 1057, startPoint y: 481, endPoint x: 1073, endPoint y: 451, distance: 33.5
click at [1061, 474] on div "Mon panier Votre panier est vide Continuer" at bounding box center [1117, 523] width 237 height 673
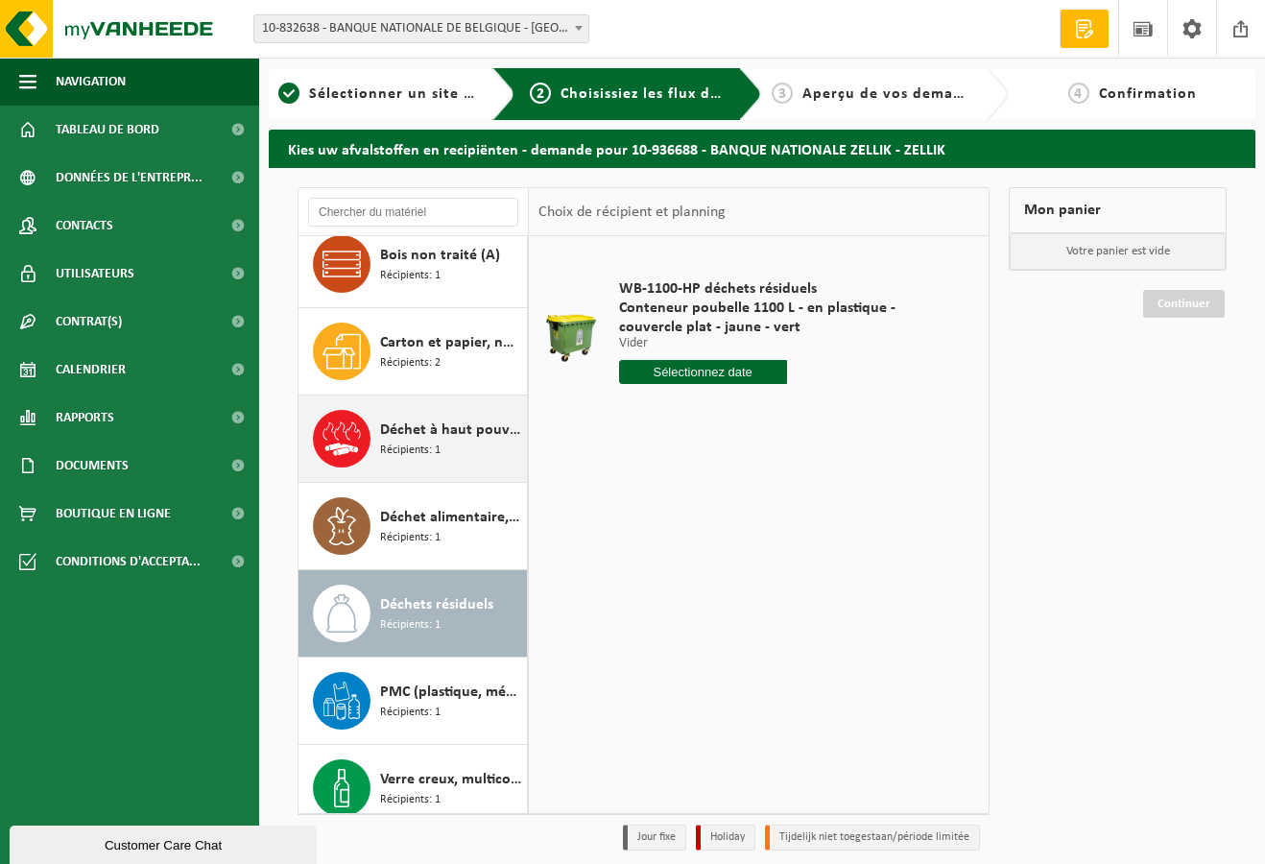
scroll to position [0, 0]
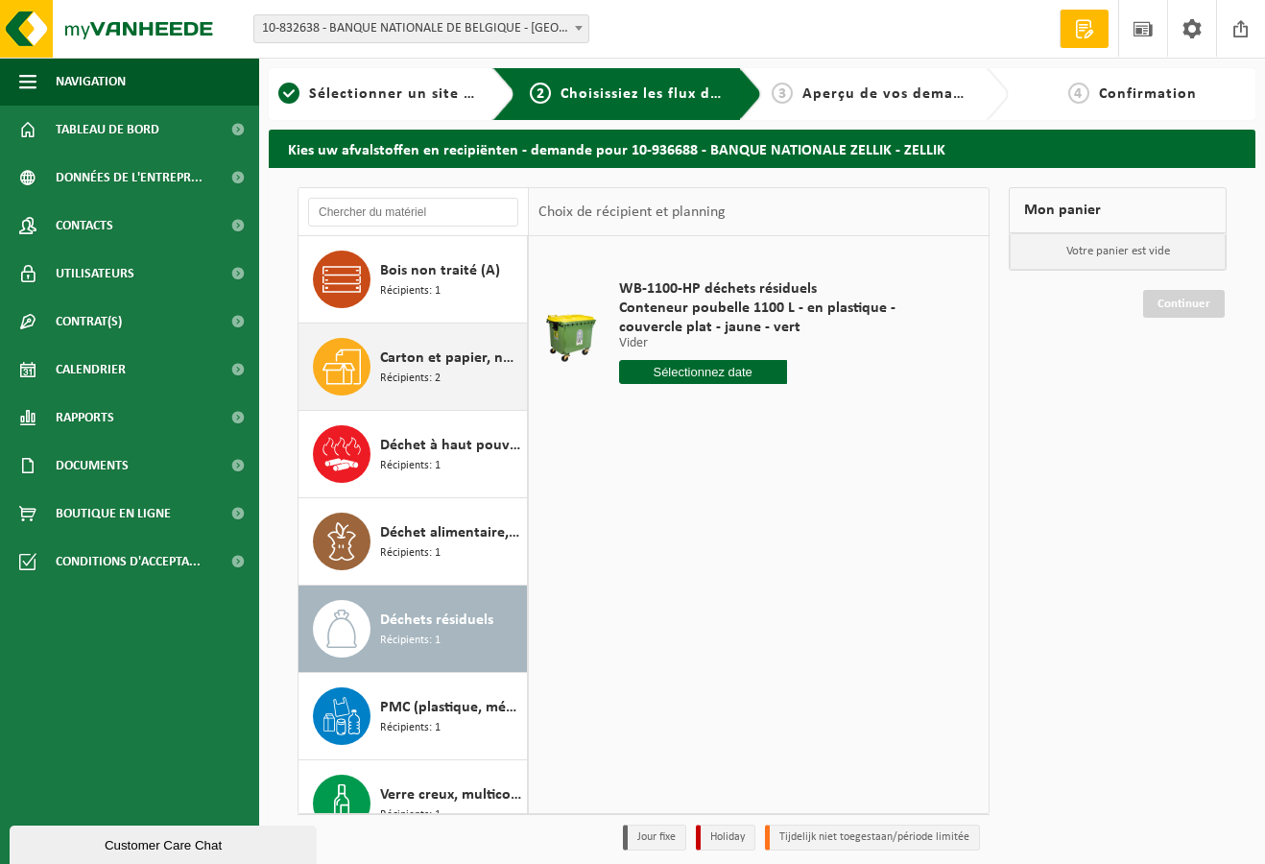
click at [413, 375] on span "Récipients: 2" at bounding box center [410, 378] width 60 height 18
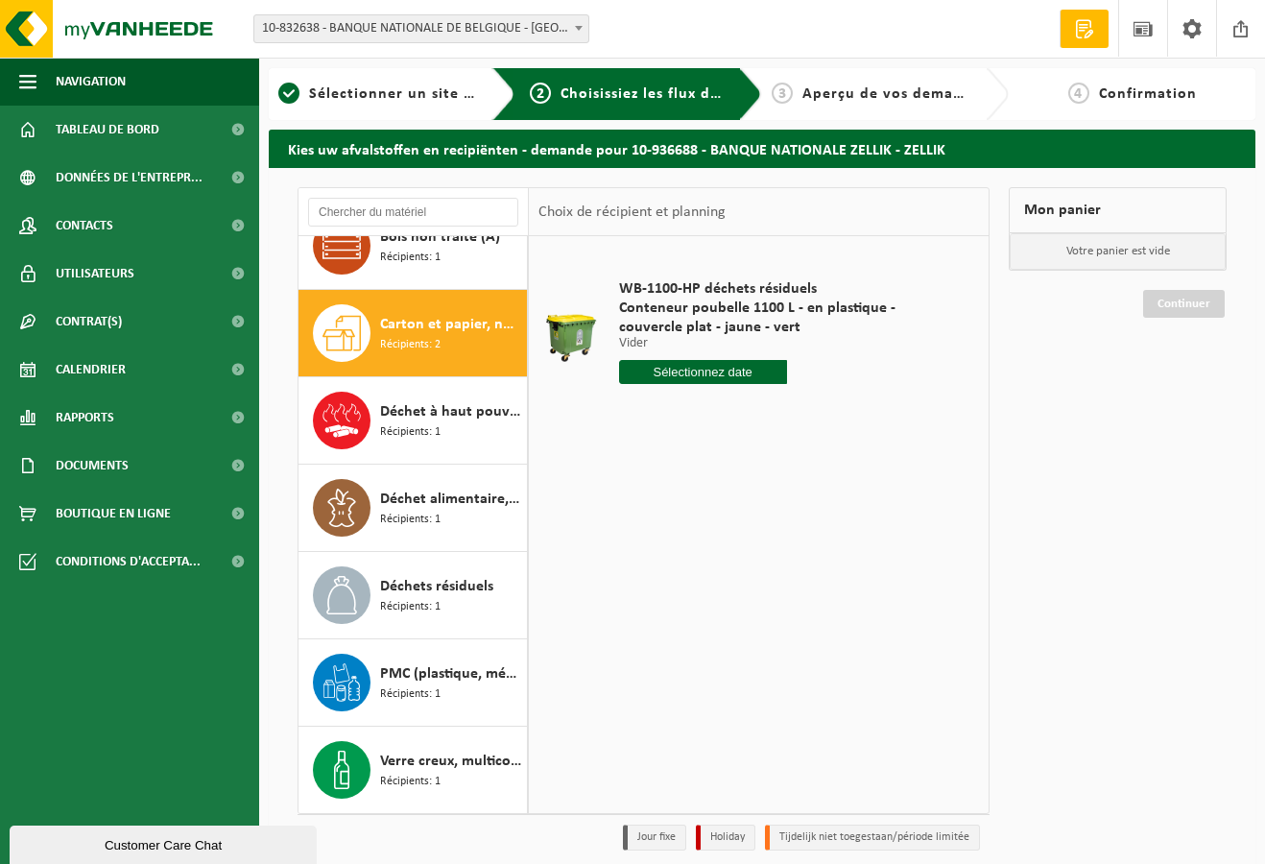
scroll to position [34, 0]
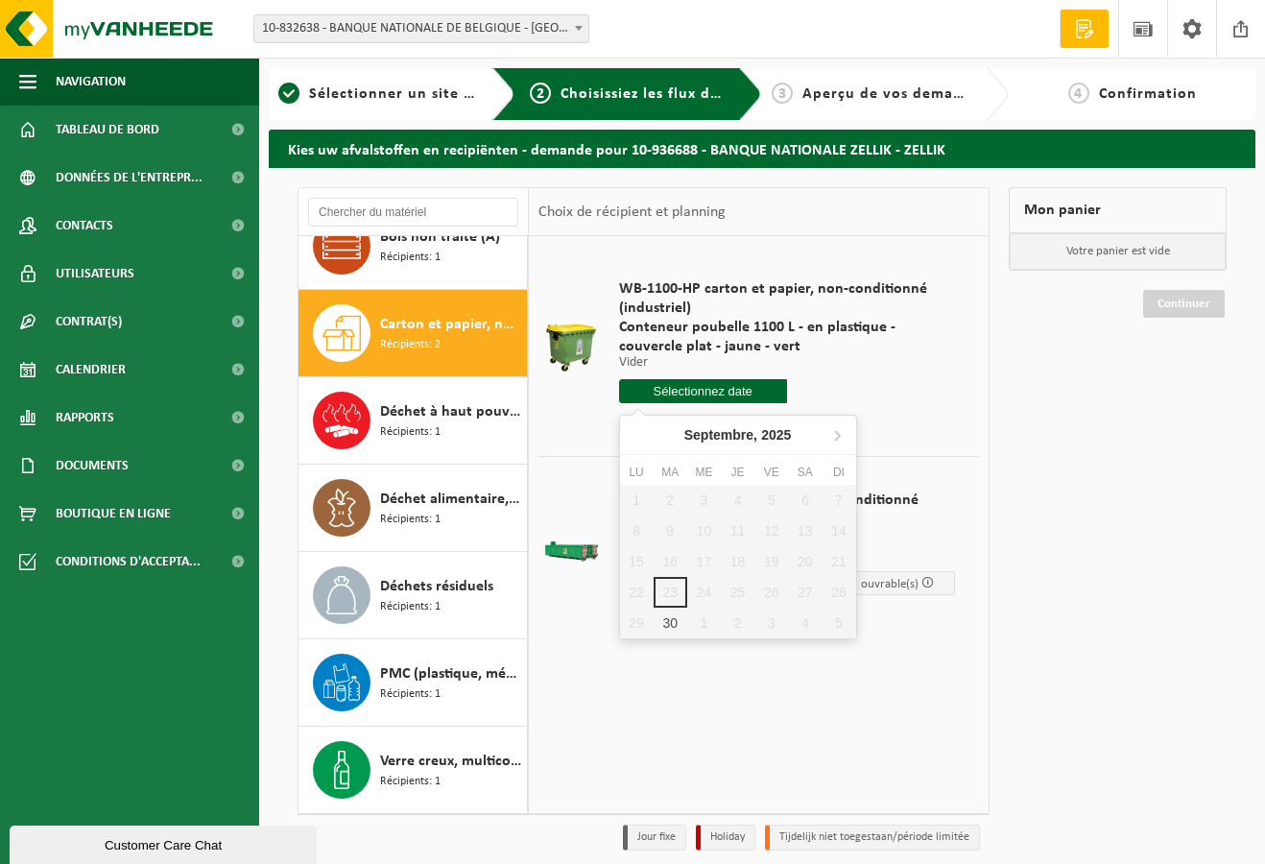
click at [691, 399] on input "text" at bounding box center [703, 391] width 168 height 24
click at [673, 629] on div "30" at bounding box center [670, 622] width 34 height 31
type input "à partir de [DATE]"
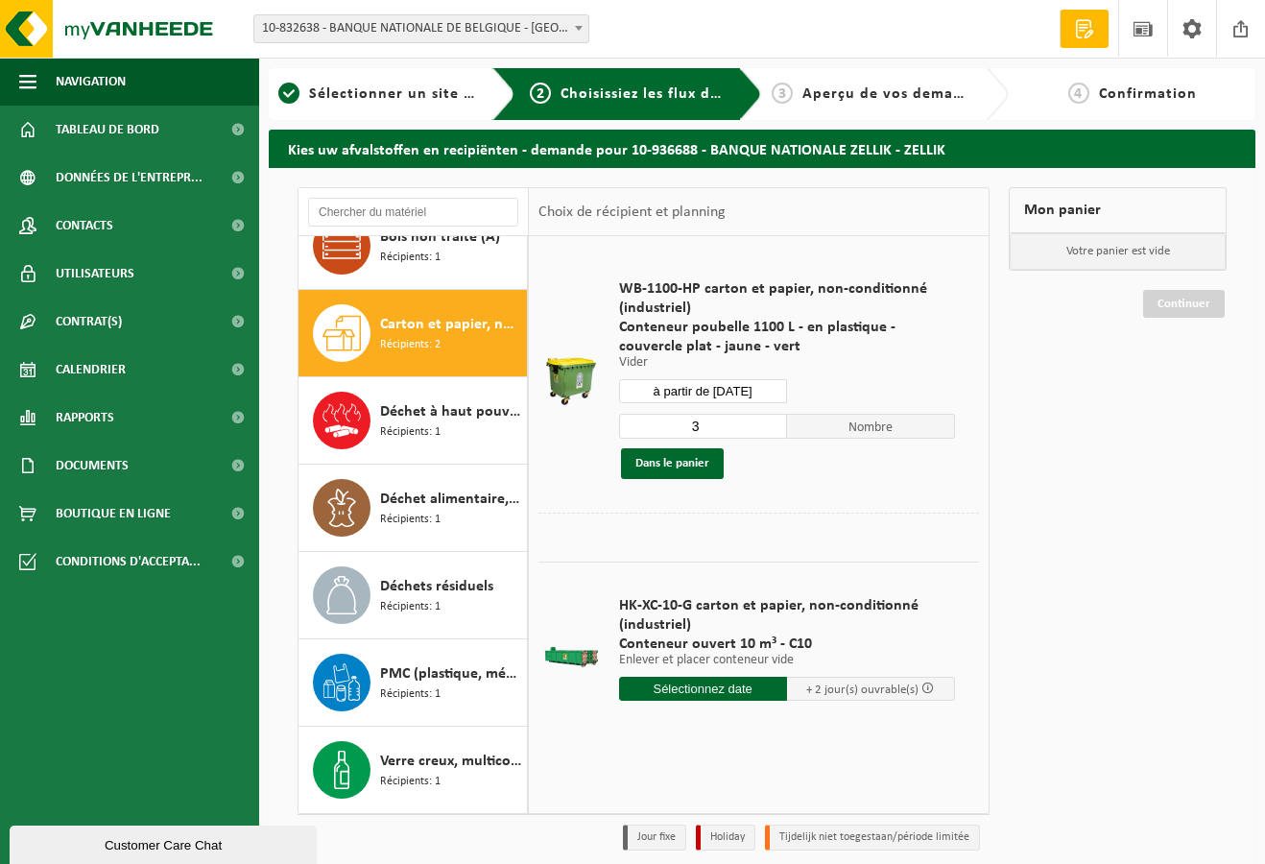
click at [774, 436] on input "3" at bounding box center [703, 426] width 168 height 25
click at [770, 433] on input "2" at bounding box center [703, 426] width 168 height 25
type input "1"
click at [770, 433] on input "1" at bounding box center [703, 426] width 168 height 25
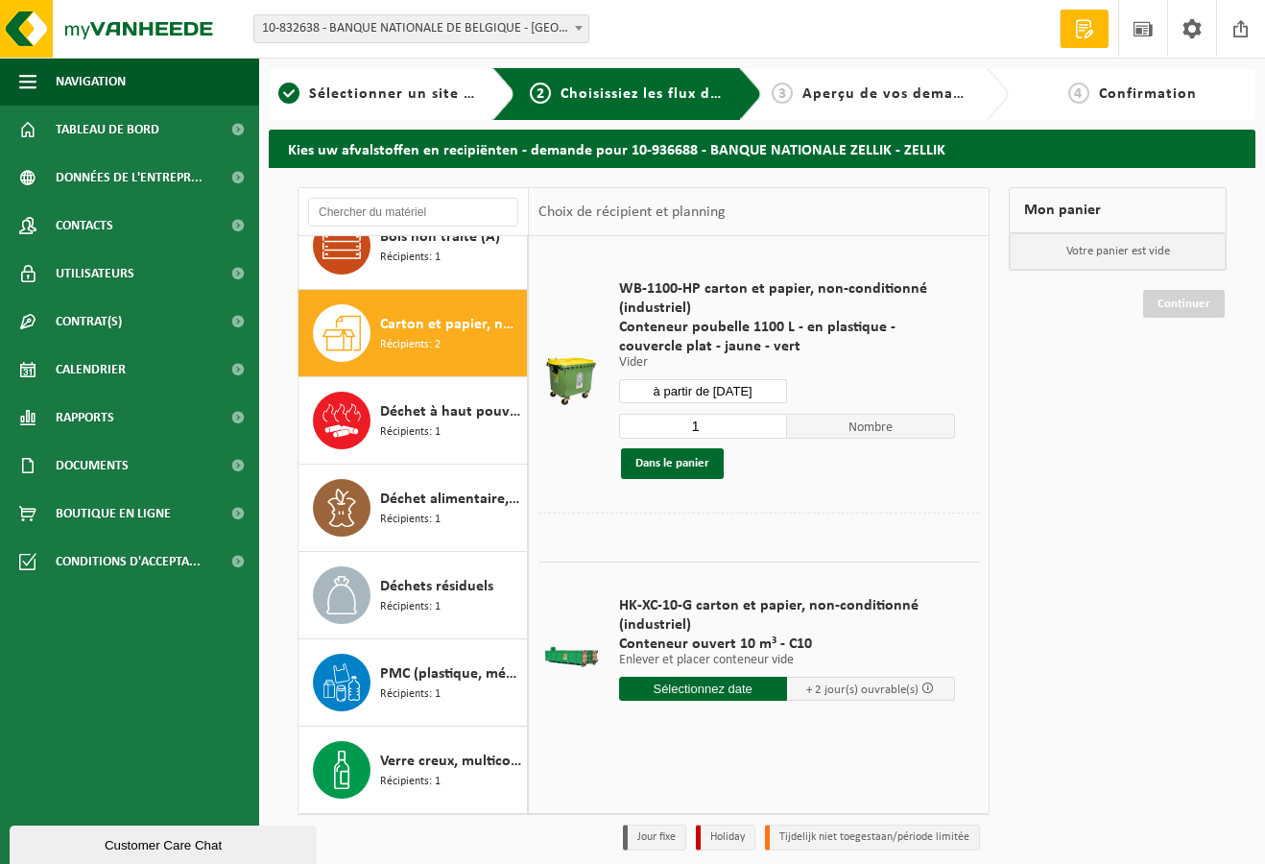
click at [770, 433] on input "1" at bounding box center [703, 426] width 168 height 25
click at [677, 464] on button "Dans le panier" at bounding box center [672, 463] width 103 height 31
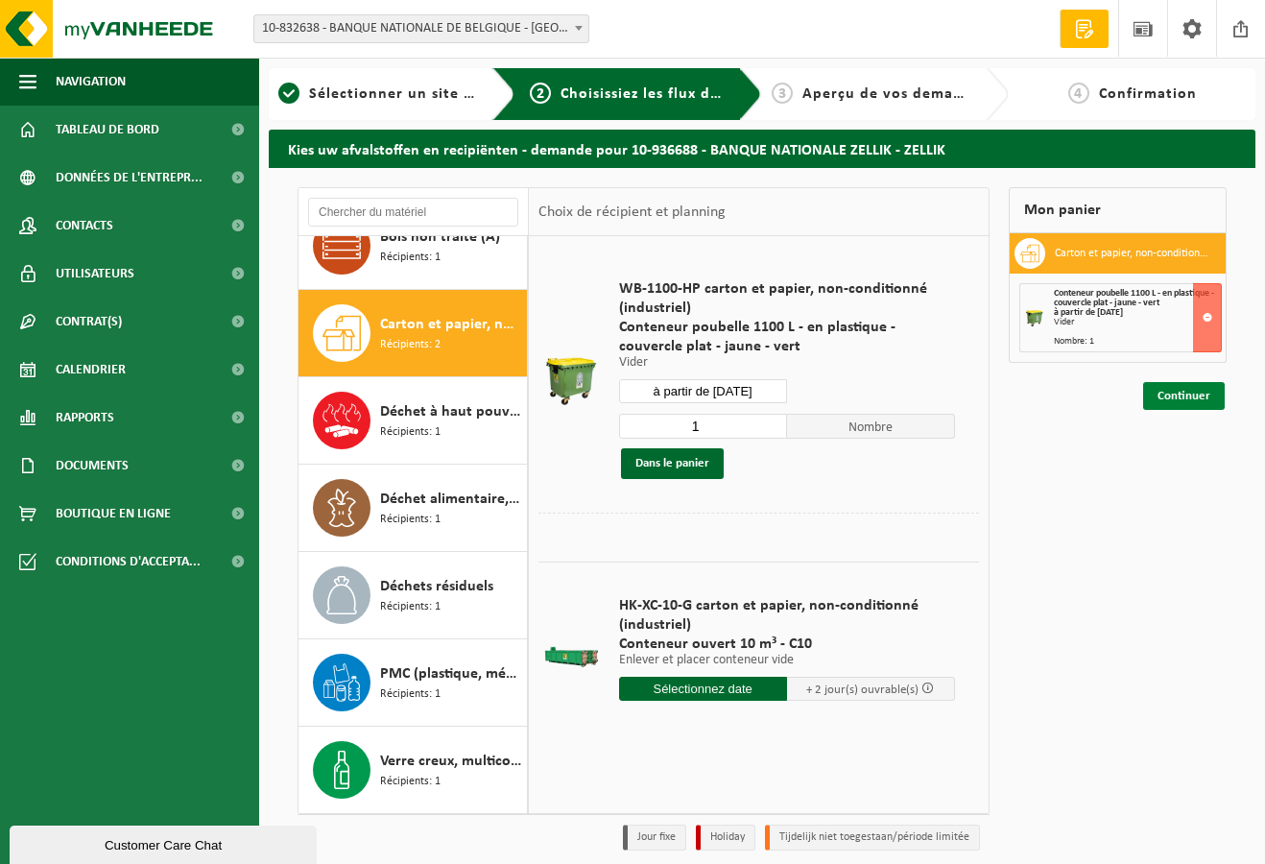
click at [1207, 401] on link "Continuer" at bounding box center [1184, 396] width 82 height 28
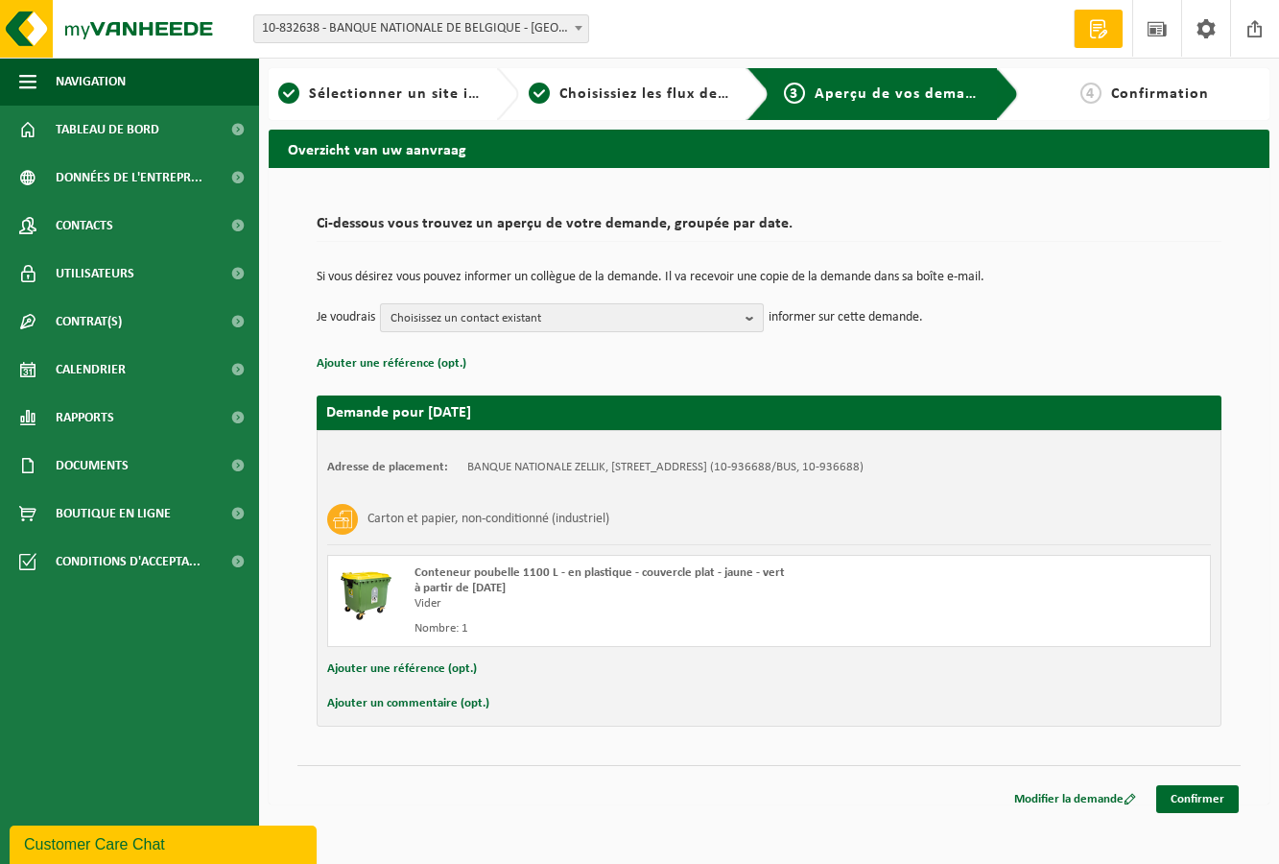
click at [597, 320] on span "Choisissez un contact existant" at bounding box center [564, 318] width 347 height 29
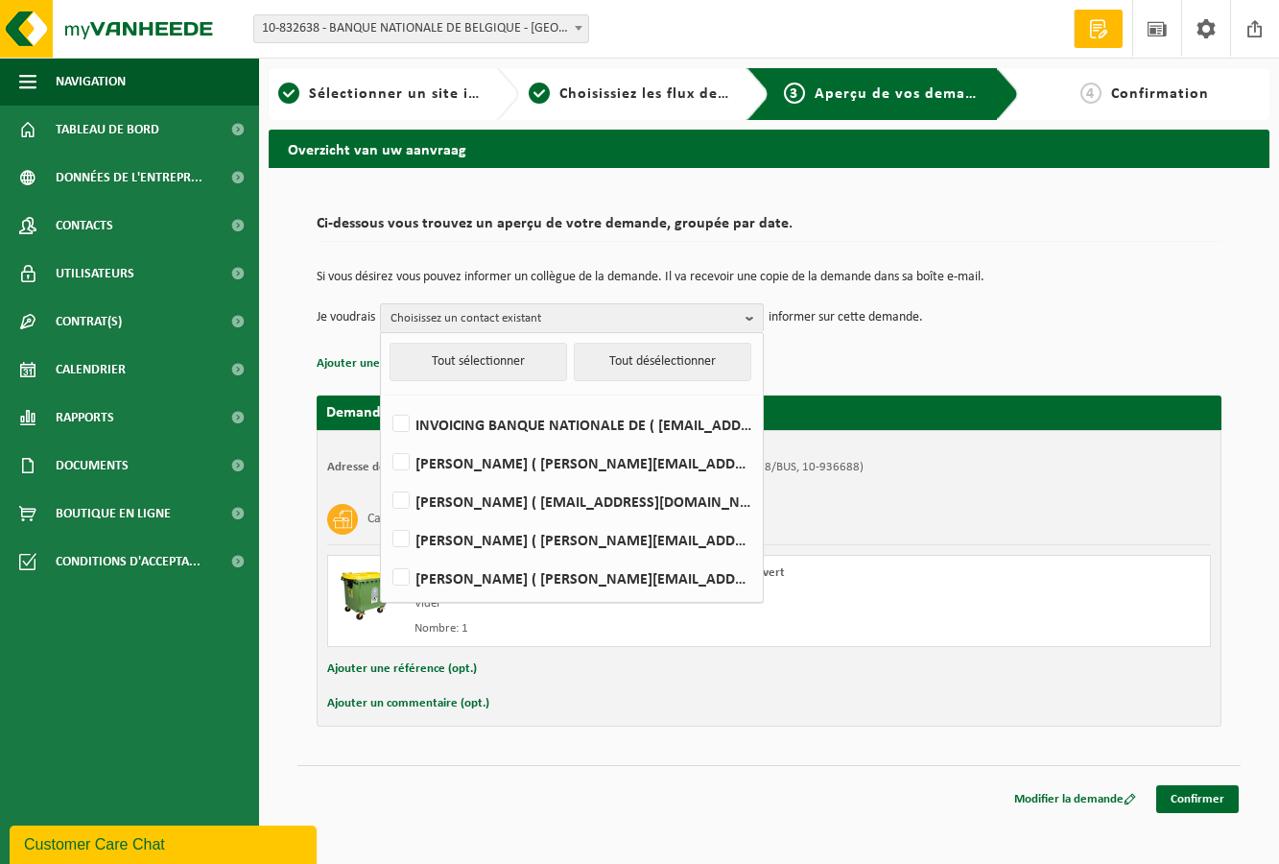
click at [1080, 356] on p "Ajouter une référence (opt.)" at bounding box center [769, 363] width 905 height 25
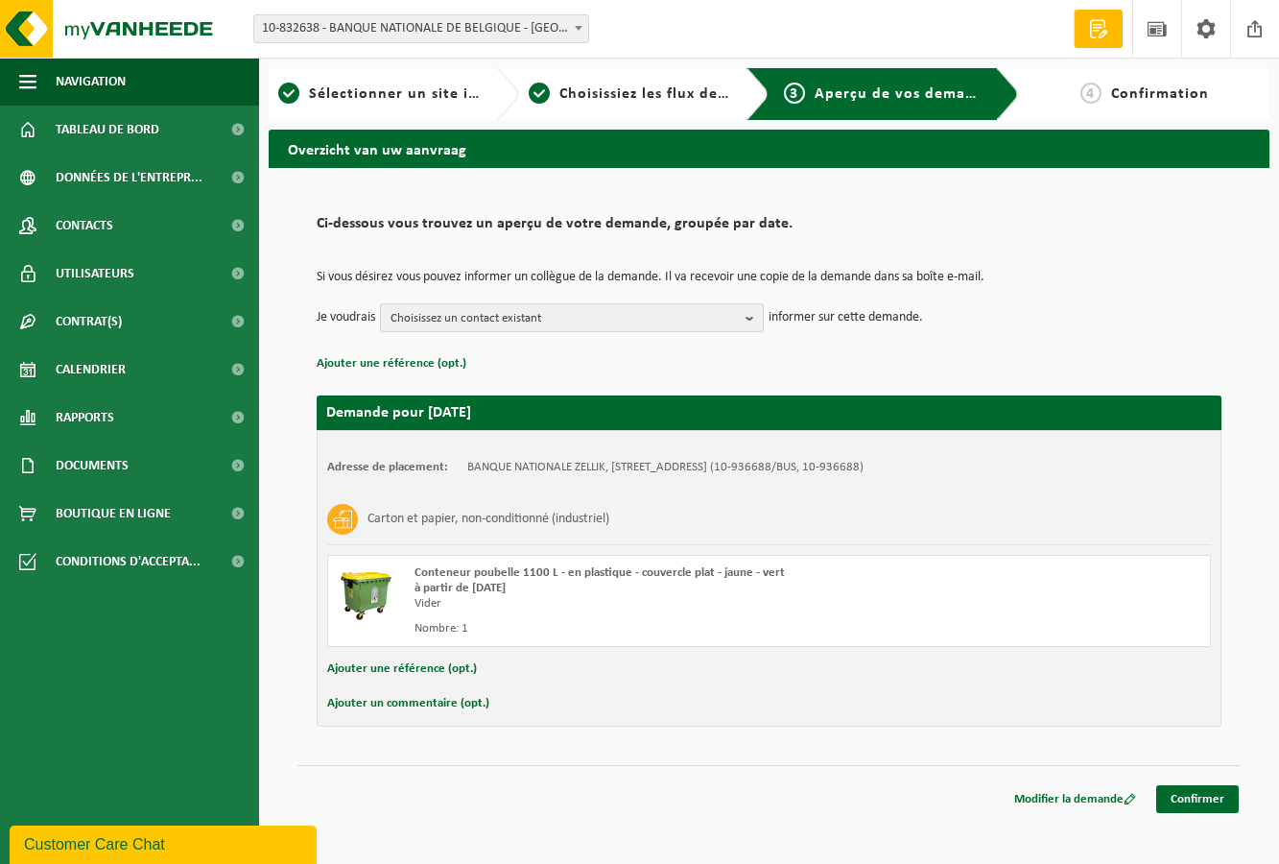
click at [624, 306] on span "Choisissez un contact existant" at bounding box center [564, 318] width 347 height 29
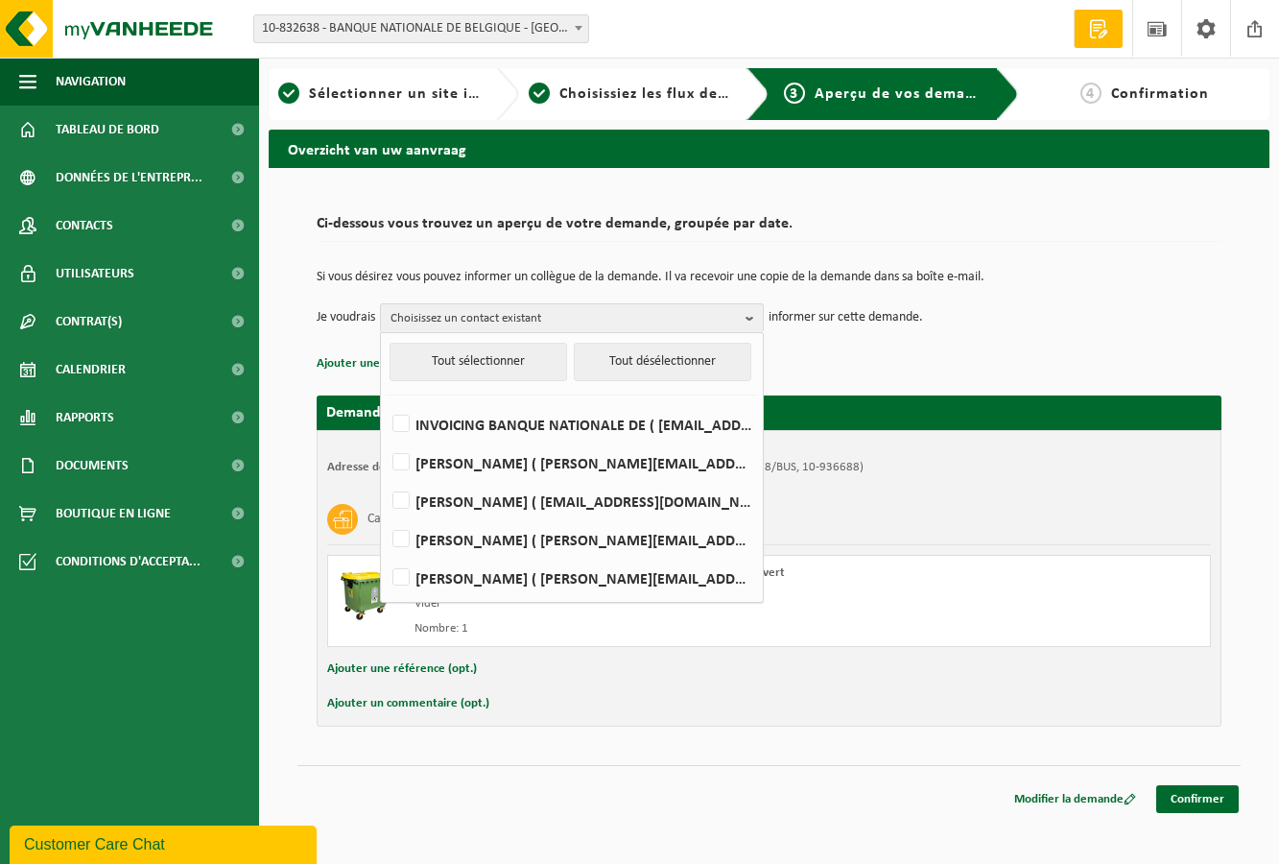
drag, startPoint x: 1104, startPoint y: 352, endPoint x: 1079, endPoint y: 336, distance: 29.8
click at [1104, 351] on p "Ajouter une référence (opt.)" at bounding box center [769, 363] width 905 height 25
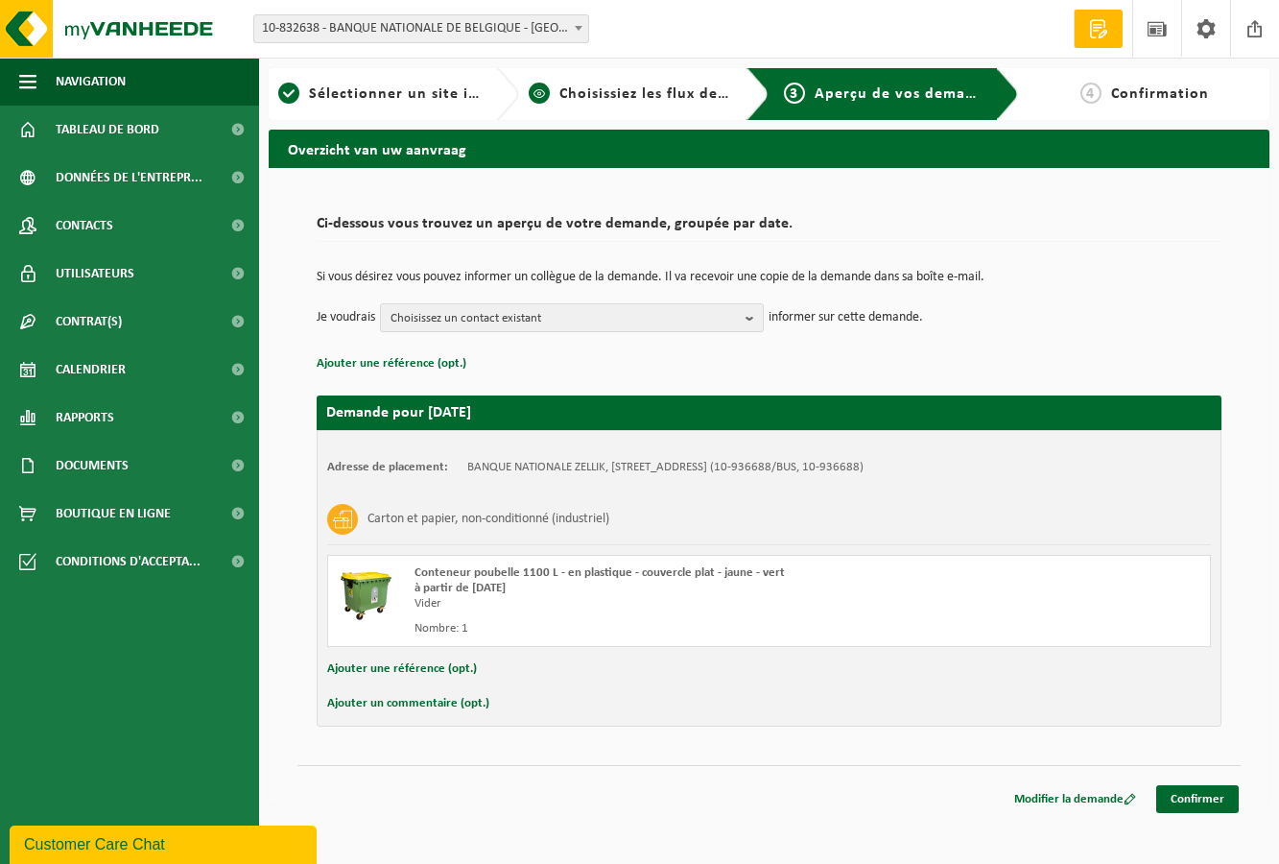
click at [558, 98] on link "2 Choisissiez les flux de déchets et récipients" at bounding box center [630, 94] width 202 height 23
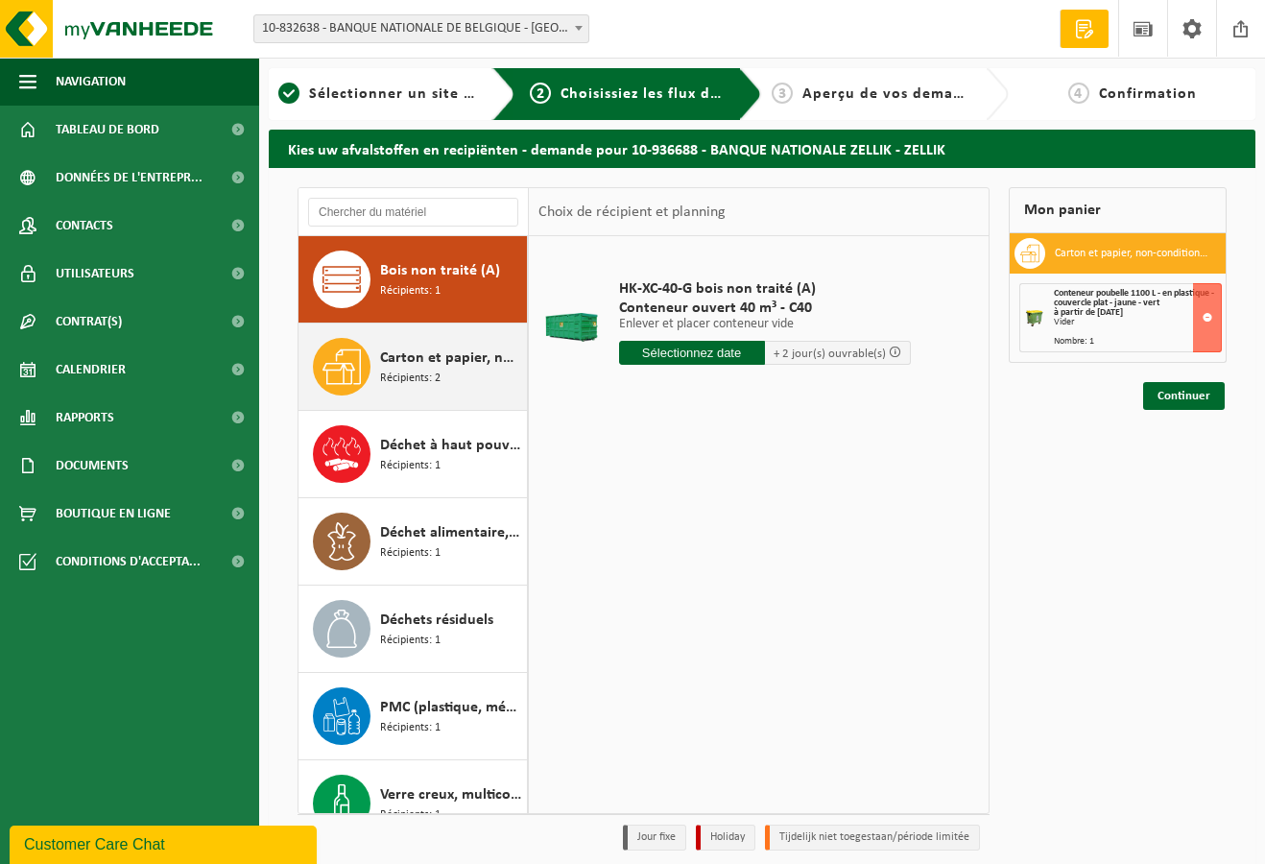
click at [403, 370] on span "Récipients: 2" at bounding box center [410, 378] width 60 height 18
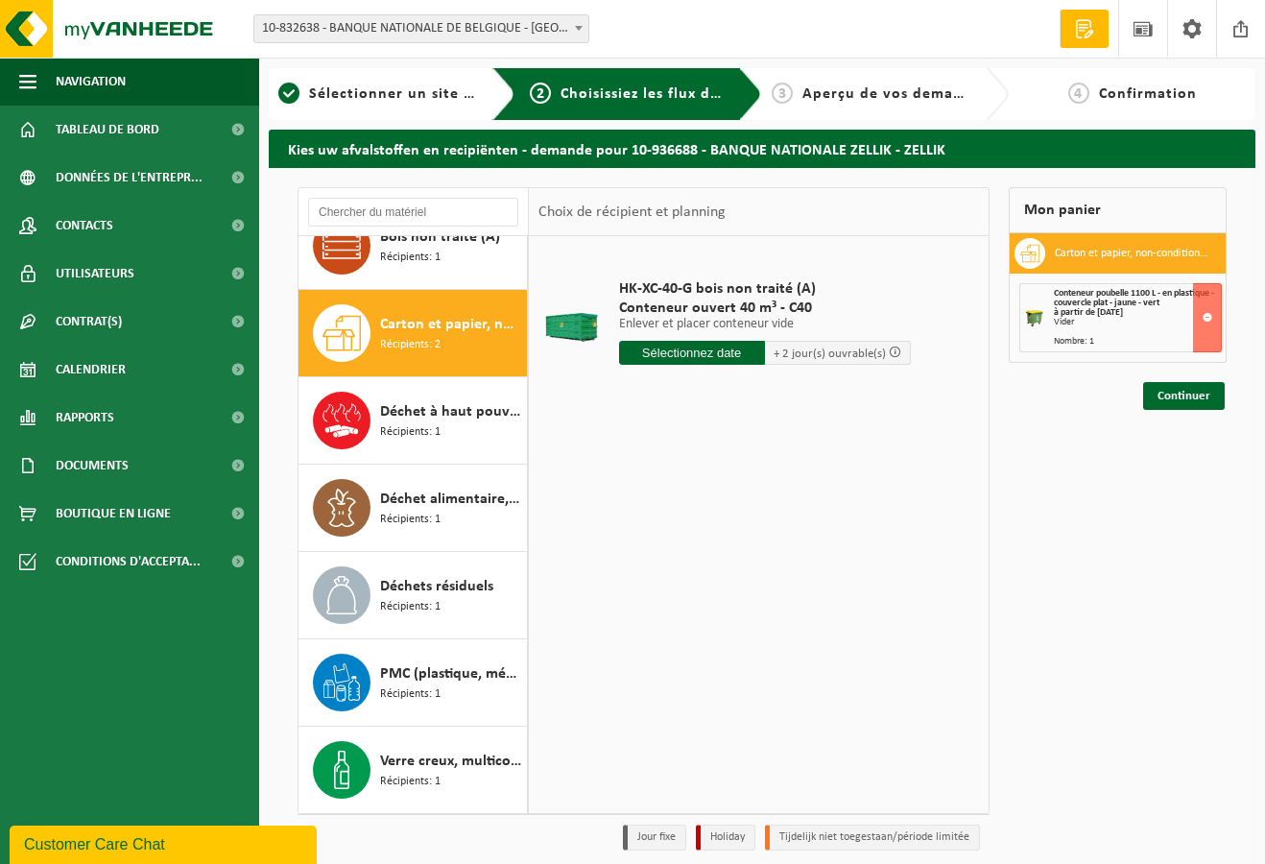
scroll to position [34, 0]
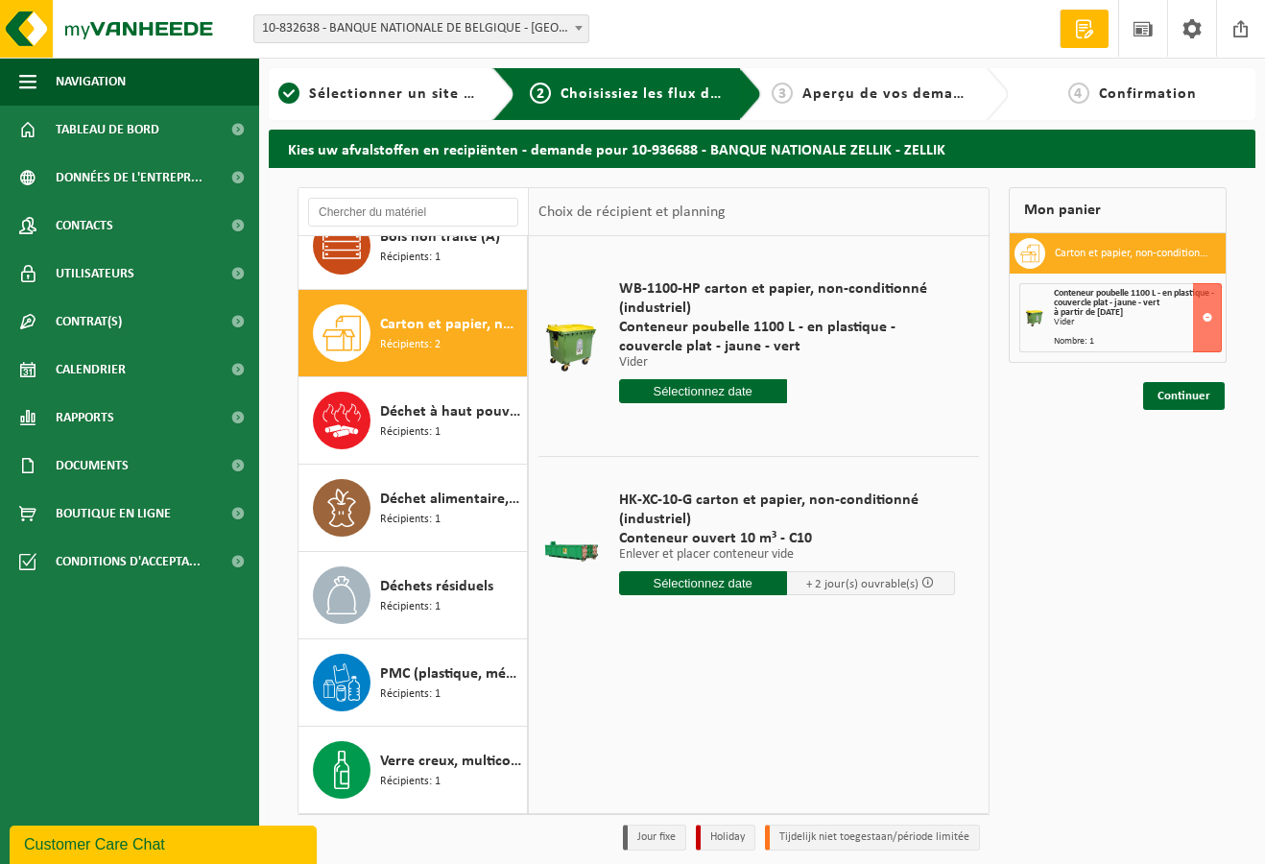
click at [675, 395] on input "text" at bounding box center [703, 391] width 168 height 24
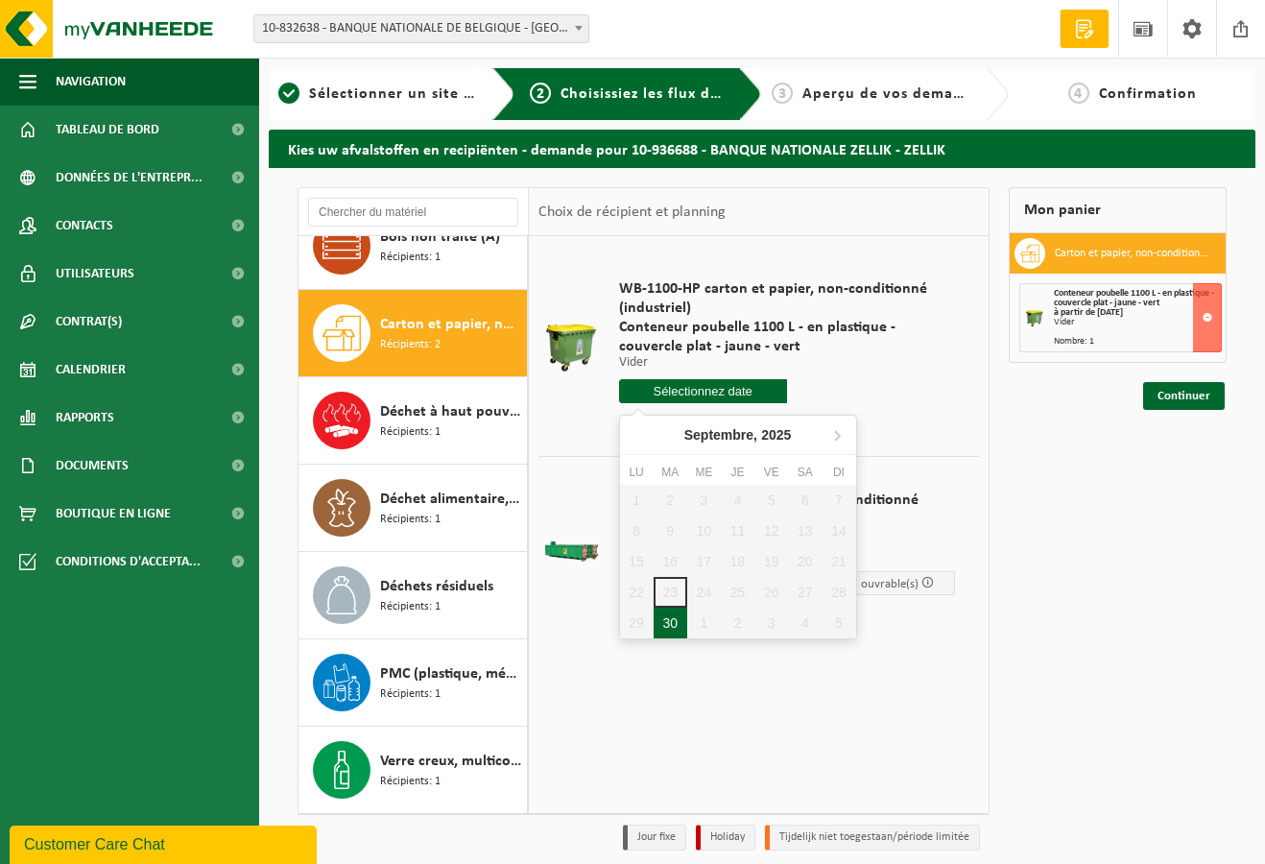
click at [668, 621] on div "30" at bounding box center [670, 622] width 34 height 31
type input "à partir de [DATE]"
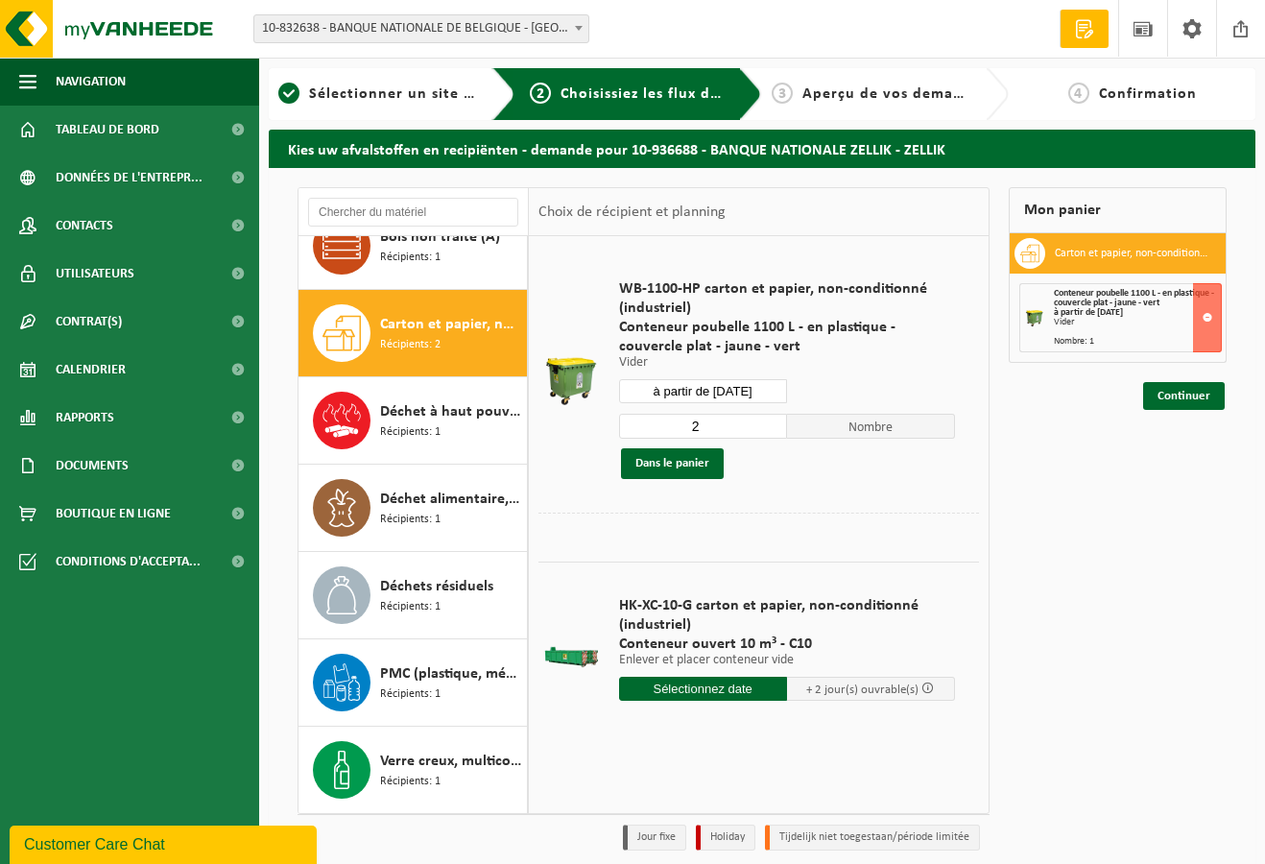
click at [772, 432] on input "2" at bounding box center [703, 426] width 168 height 25
type input "1"
click at [772, 432] on input "1" at bounding box center [703, 426] width 168 height 25
click at [698, 464] on button "Dans le panier" at bounding box center [672, 463] width 103 height 31
click at [1113, 323] on div "Vider" at bounding box center [1137, 323] width 167 height 10
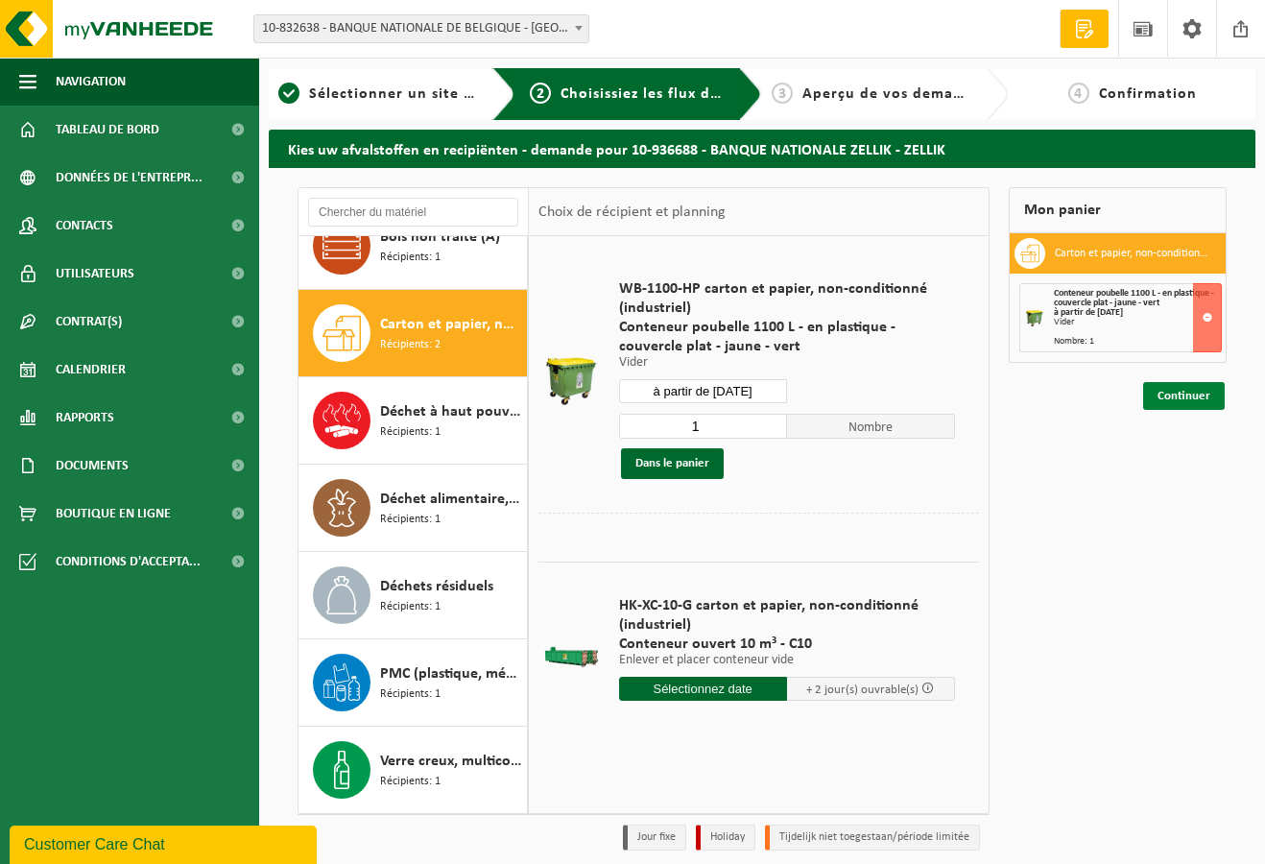
click at [1158, 392] on link "Continuer" at bounding box center [1184, 396] width 82 height 28
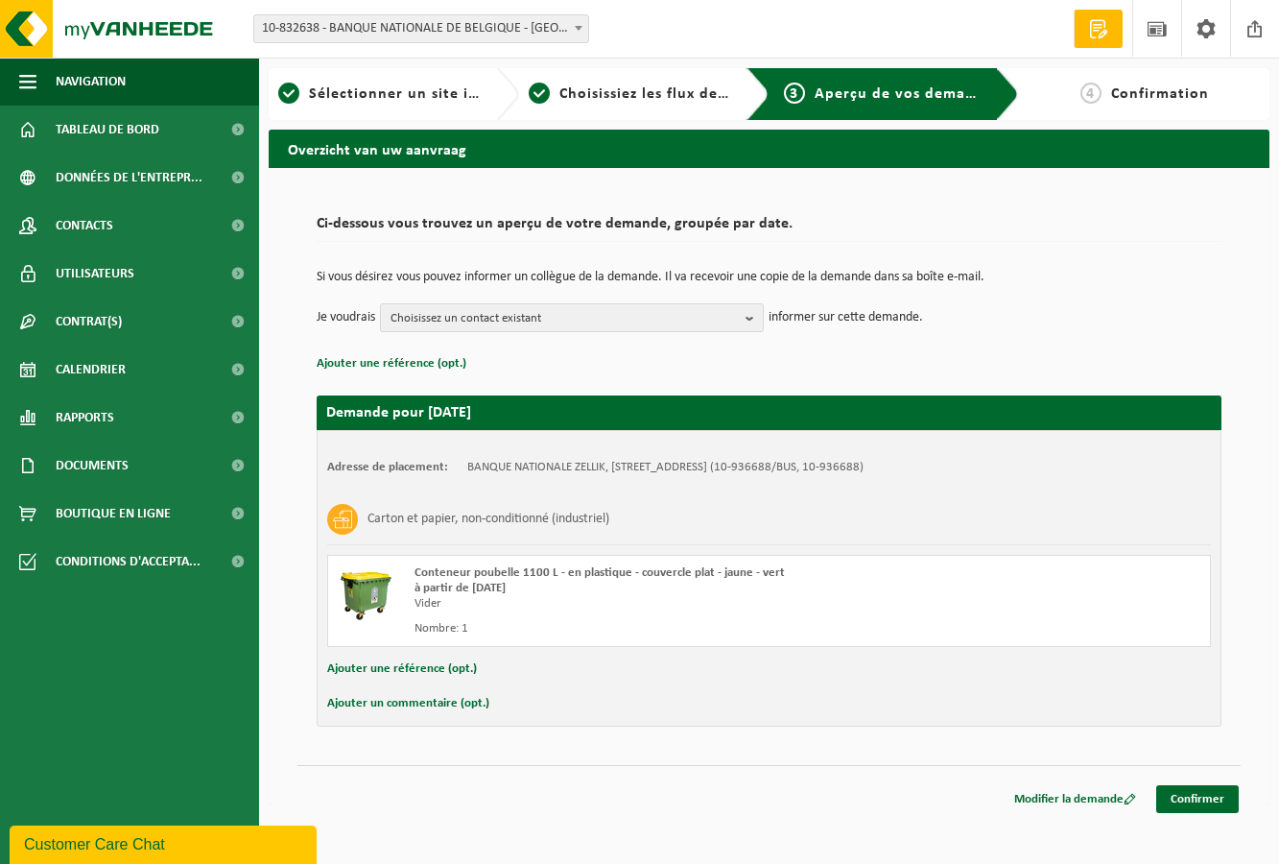
click at [410, 699] on button "Ajouter un commentaire (opt.)" at bounding box center [408, 703] width 162 height 25
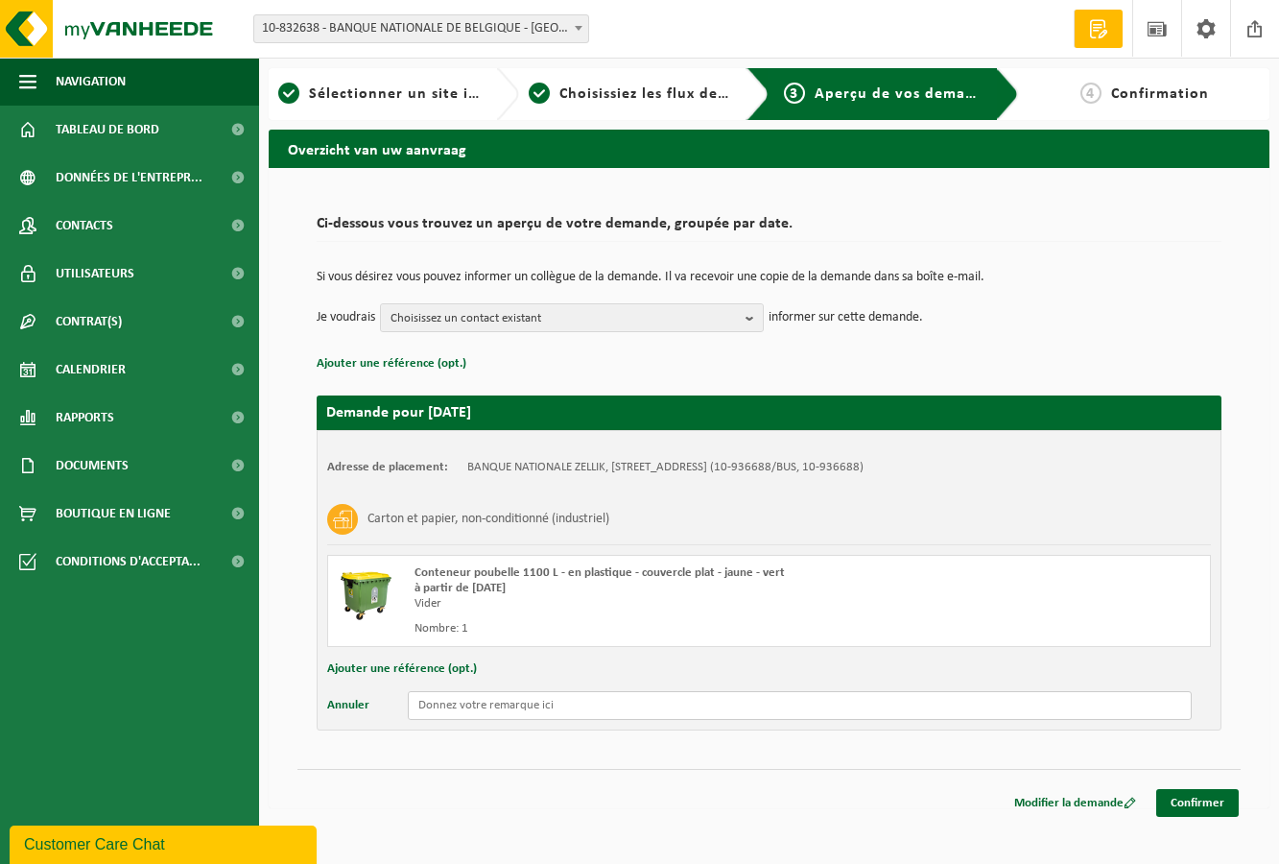
click at [462, 698] on input "text" at bounding box center [800, 705] width 784 height 29
type input "Schapenbaan 1c"
click at [1183, 813] on link "Confirmer" at bounding box center [1197, 803] width 83 height 28
